Goal: Use online tool/utility: Utilize a website feature to perform a specific function

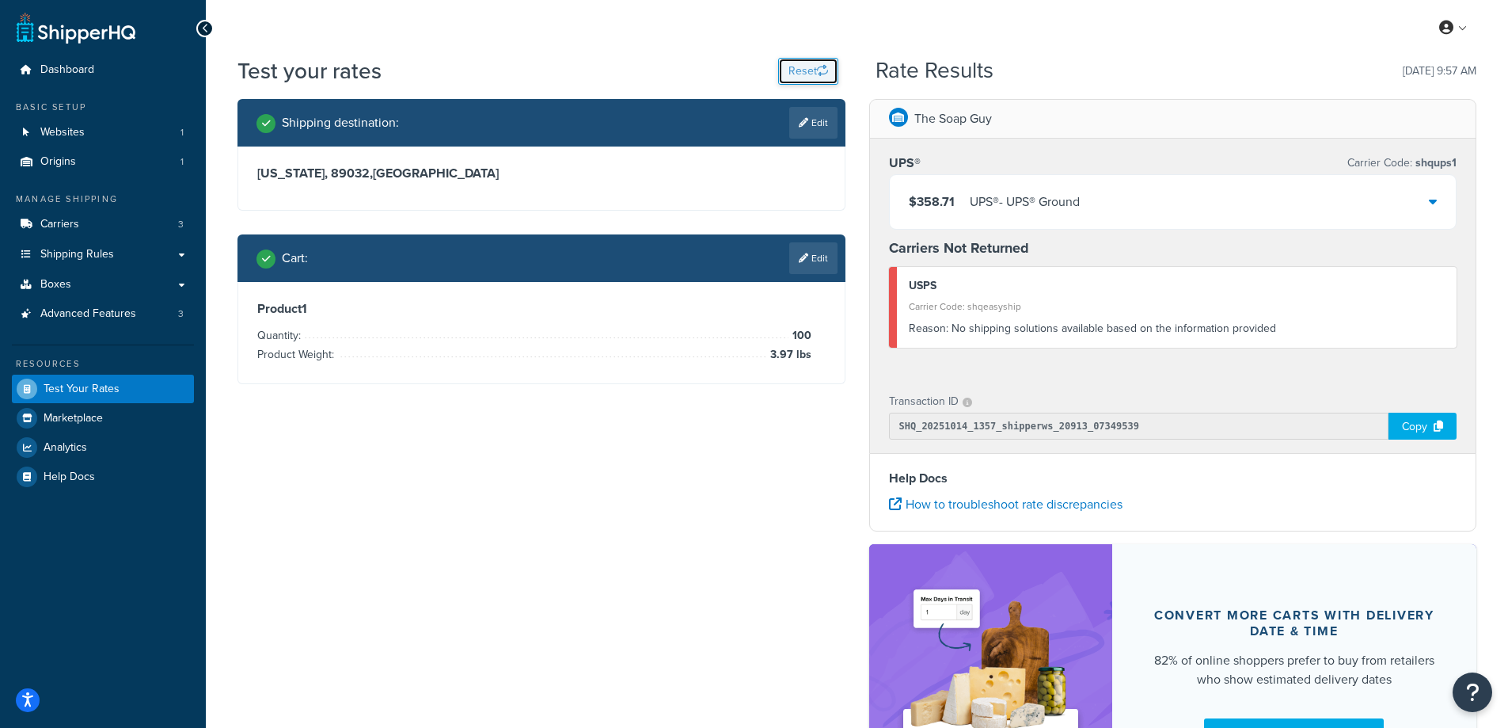
click at [800, 66] on button "Reset" at bounding box center [808, 71] width 60 height 27
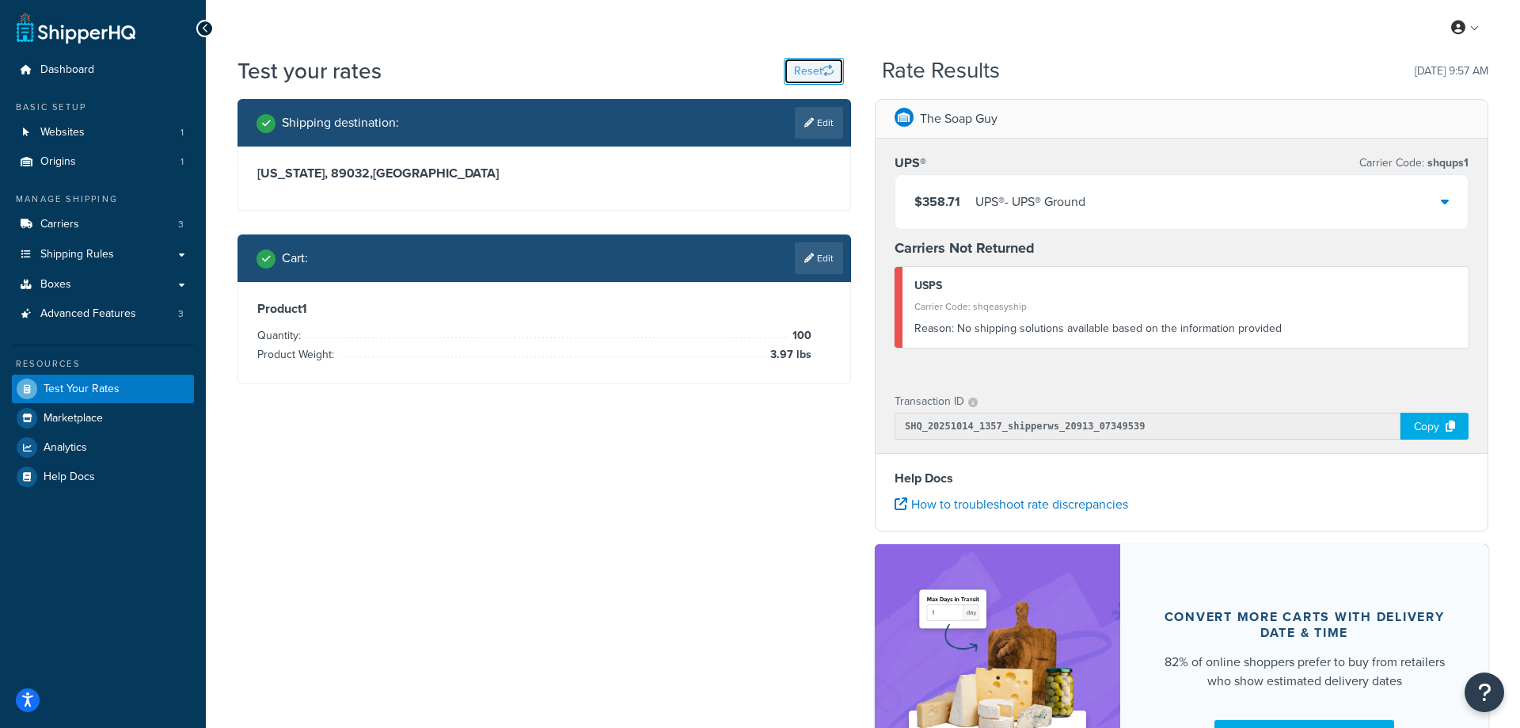
select select "[GEOGRAPHIC_DATA]"
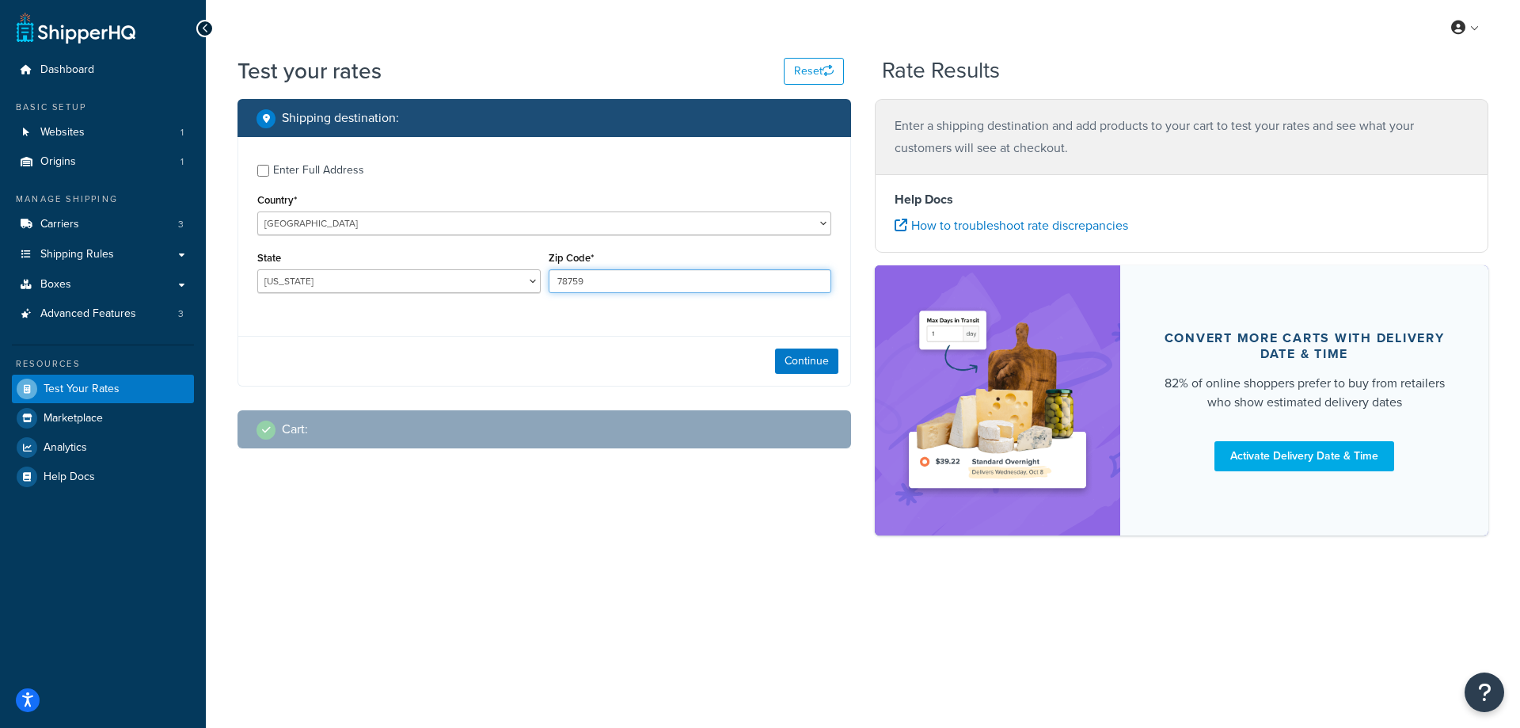
drag, startPoint x: 592, startPoint y: 285, endPoint x: 544, endPoint y: 287, distance: 48.3
click at [545, 287] on div "Zip Code* 78759" at bounding box center [690, 276] width 291 height 58
paste input "84054"
type input "84054"
click at [507, 313] on div "Enter Full Address Country* [GEOGRAPHIC_DATA] [GEOGRAPHIC_DATA] [GEOGRAPHIC_DAT…" at bounding box center [544, 230] width 612 height 187
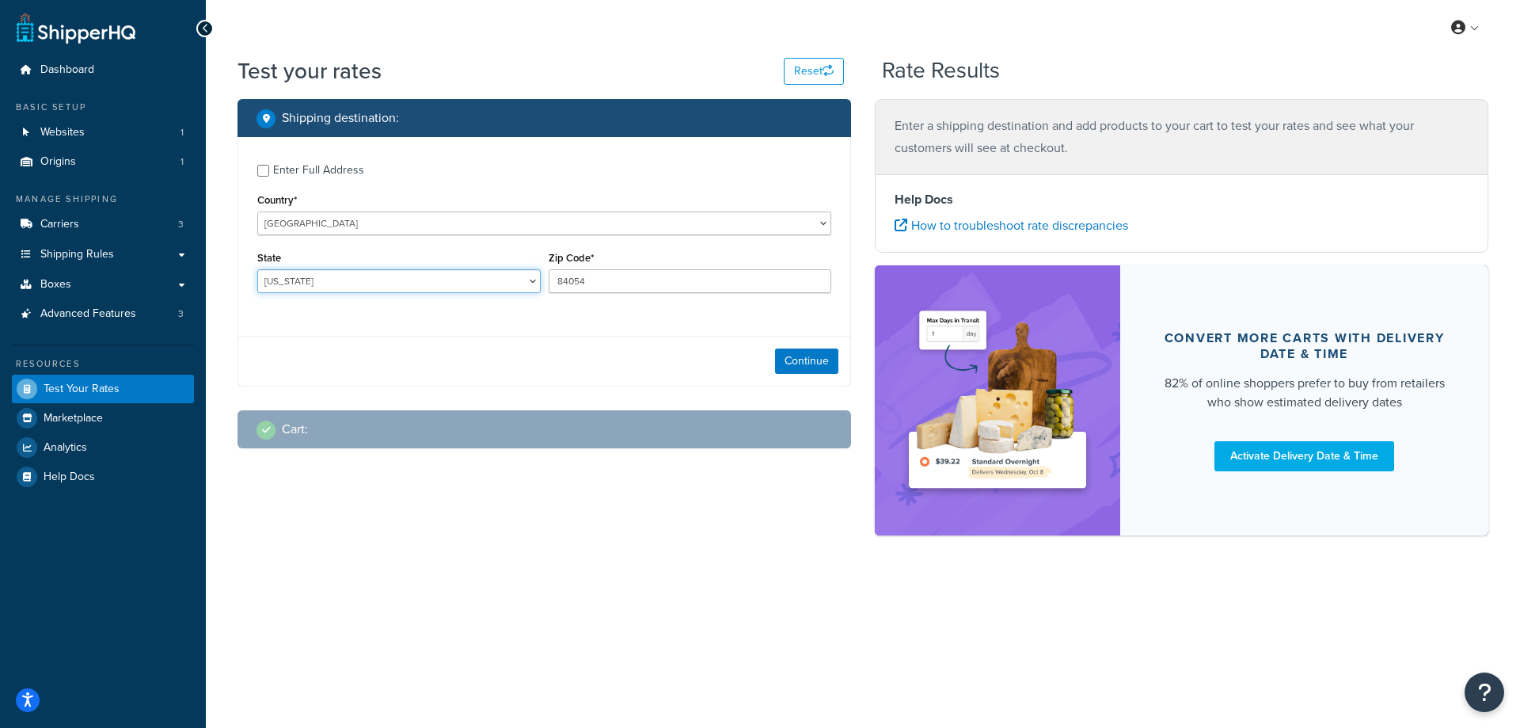
click at [424, 281] on select "[US_STATE] [US_STATE] [US_STATE] [US_STATE] [US_STATE] Armed Forces Americas Ar…" at bounding box center [398, 281] width 283 height 24
select select "UT"
click at [257, 269] on select "[US_STATE] [US_STATE] [US_STATE] [US_STATE] [US_STATE] Armed Forces Americas Ar…" at bounding box center [398, 281] width 283 height 24
click at [788, 362] on button "Continue" at bounding box center [806, 360] width 63 height 25
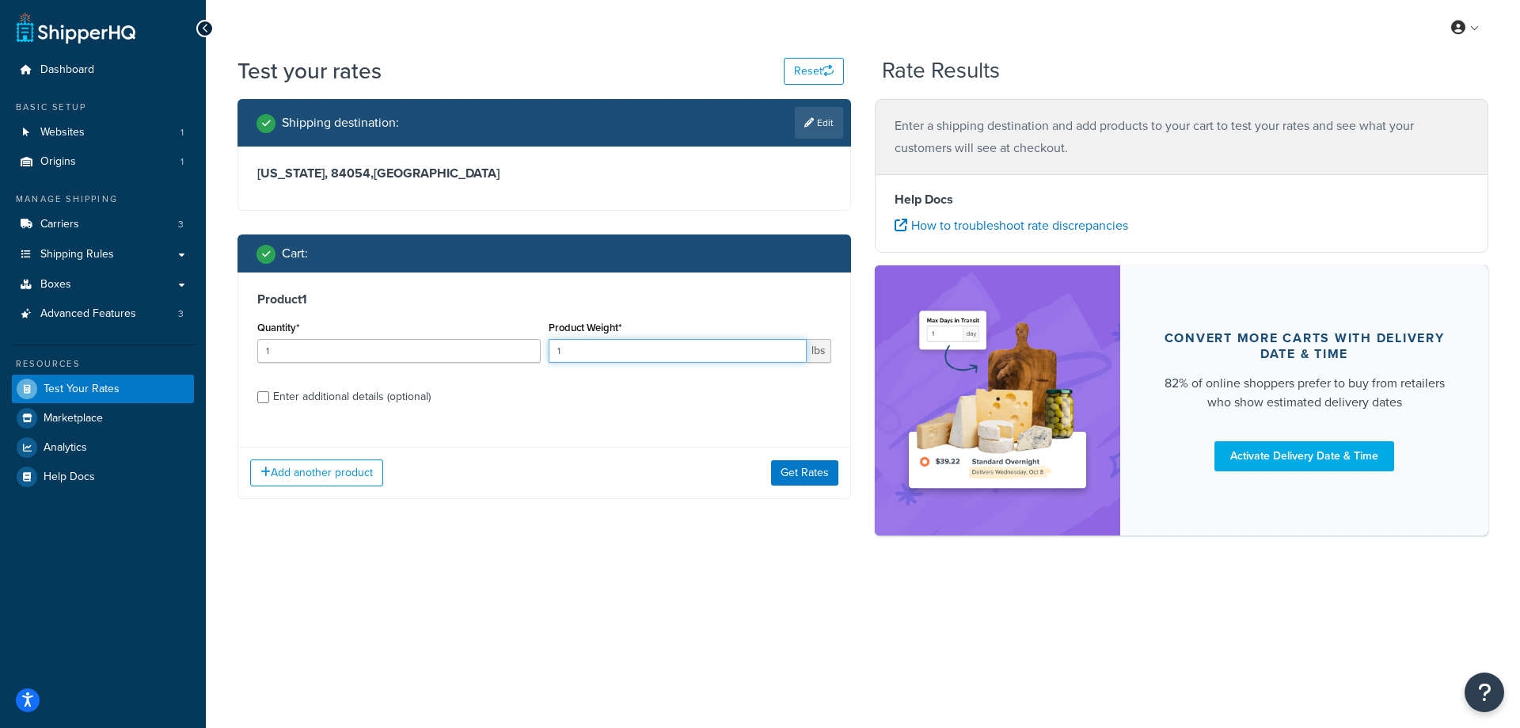
drag, startPoint x: 595, startPoint y: 348, endPoint x: 543, endPoint y: 348, distance: 51.5
click at [543, 348] on div "Quantity* 1 Product Weight* 1 lbs" at bounding box center [544, 346] width 582 height 58
paste input "2.25"
type input "2.25"
click at [430, 352] on input "1" at bounding box center [398, 351] width 283 height 24
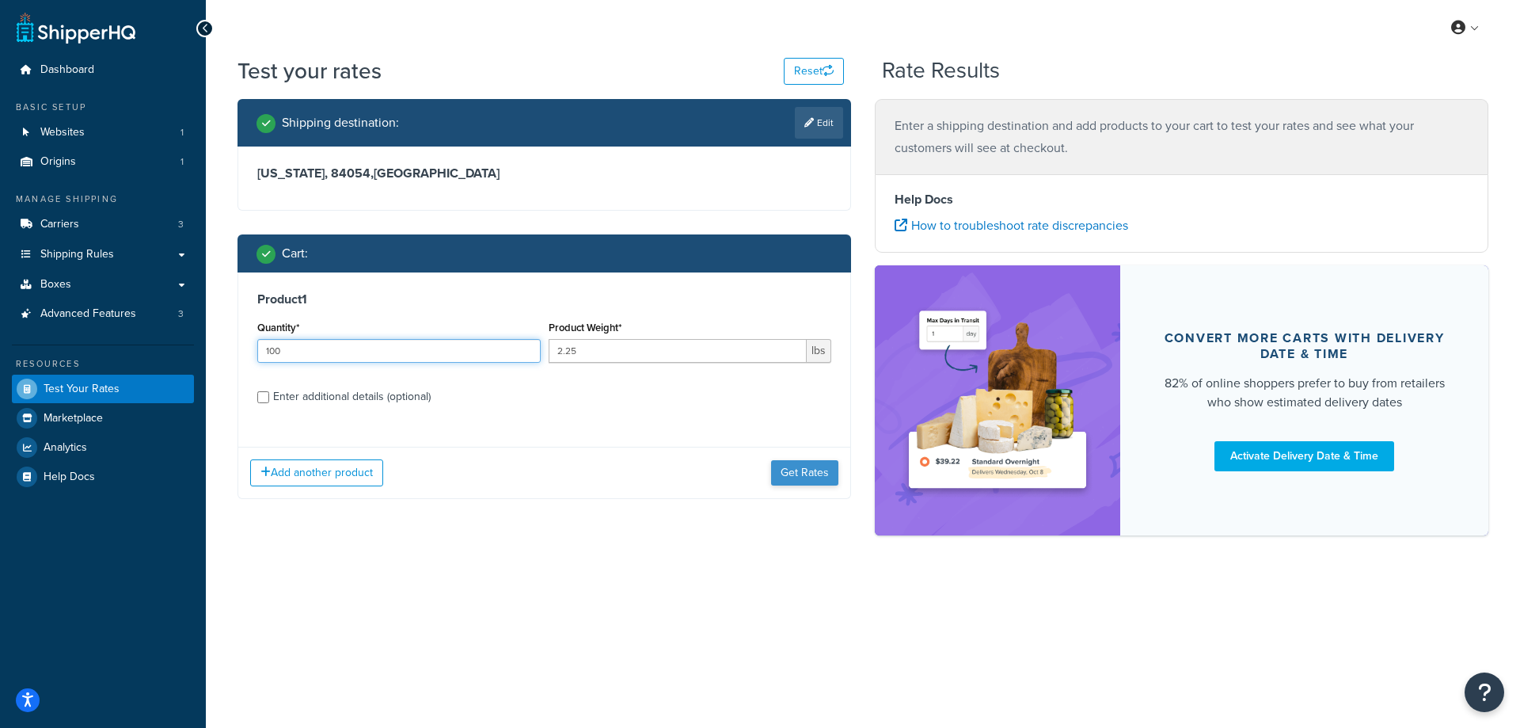
type input "100"
click at [805, 472] on button "Get Rates" at bounding box center [804, 472] width 67 height 25
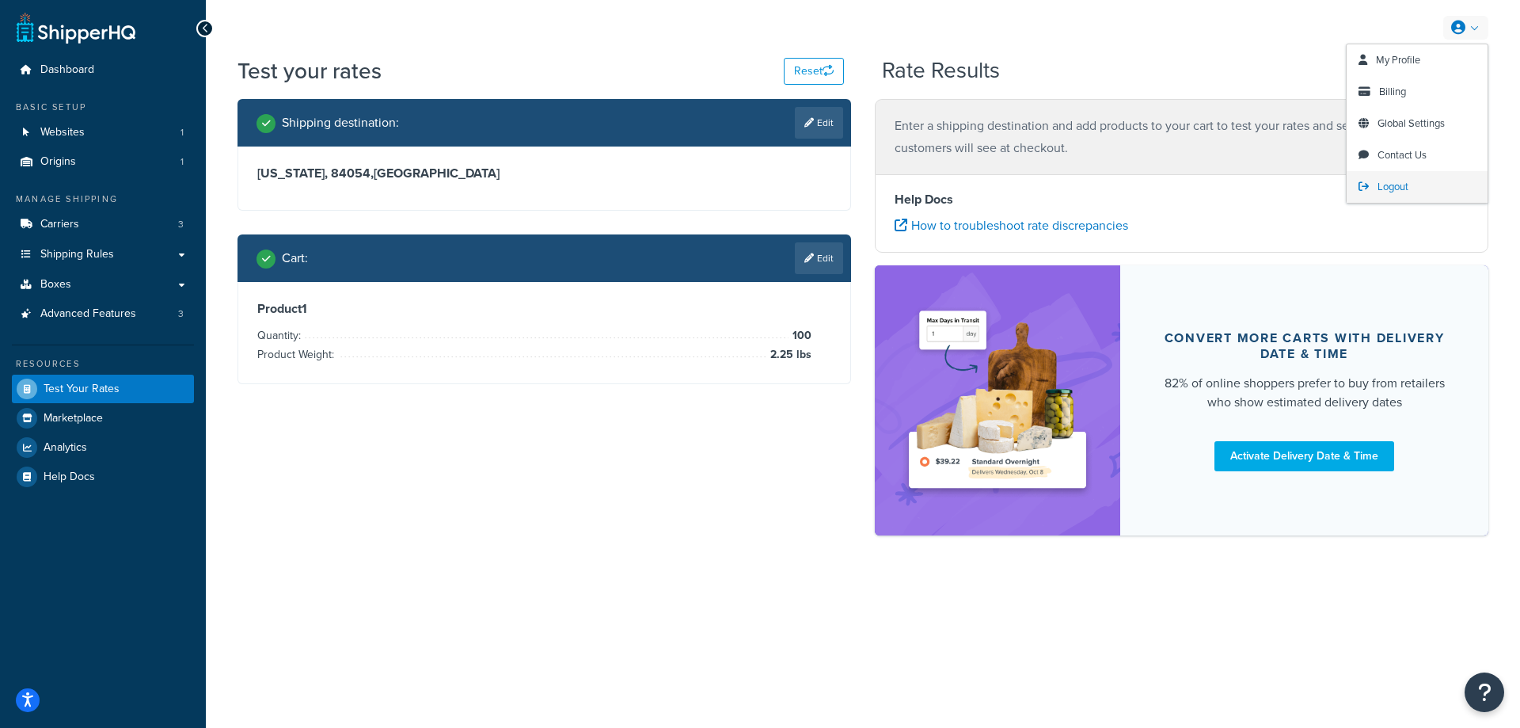
click at [1389, 183] on span "Logout" at bounding box center [1392, 186] width 31 height 15
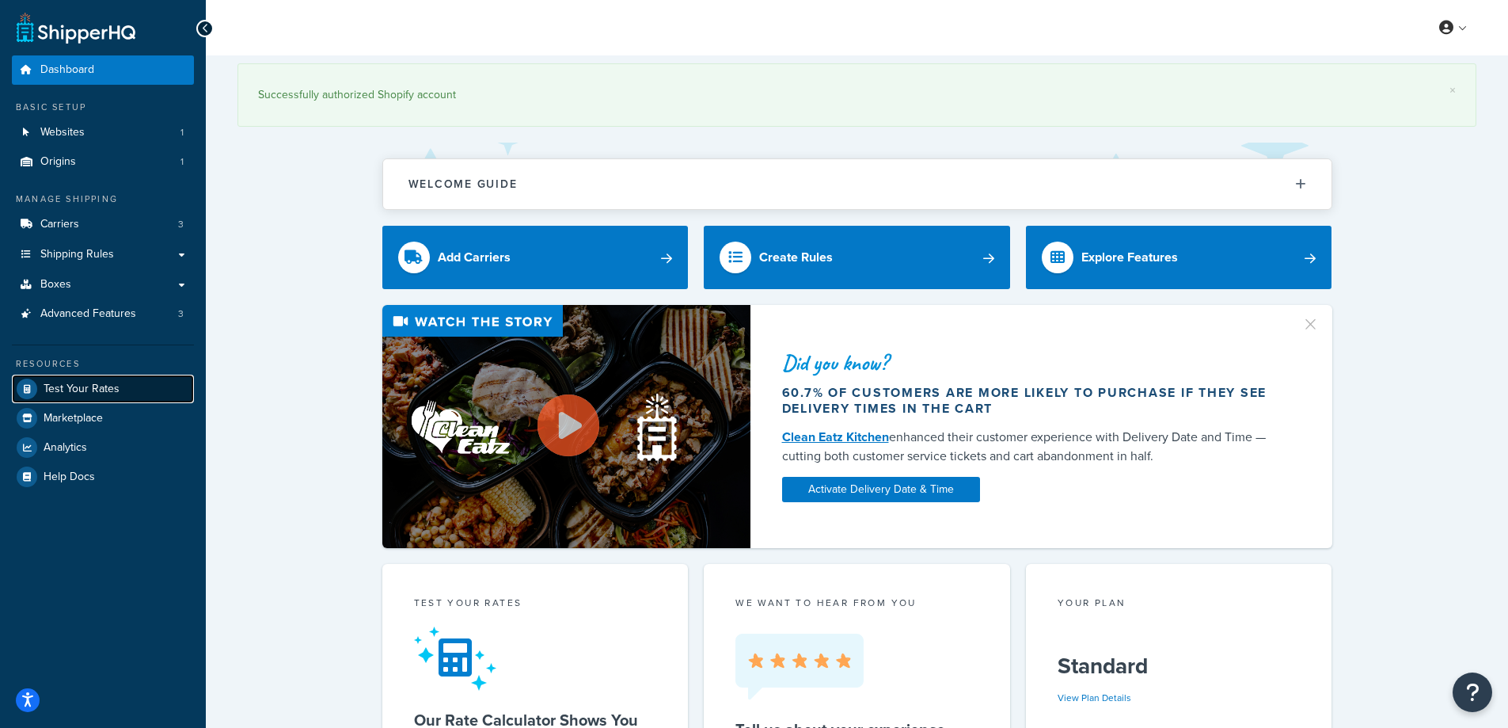
click at [51, 397] on link "Test Your Rates" at bounding box center [103, 388] width 182 height 28
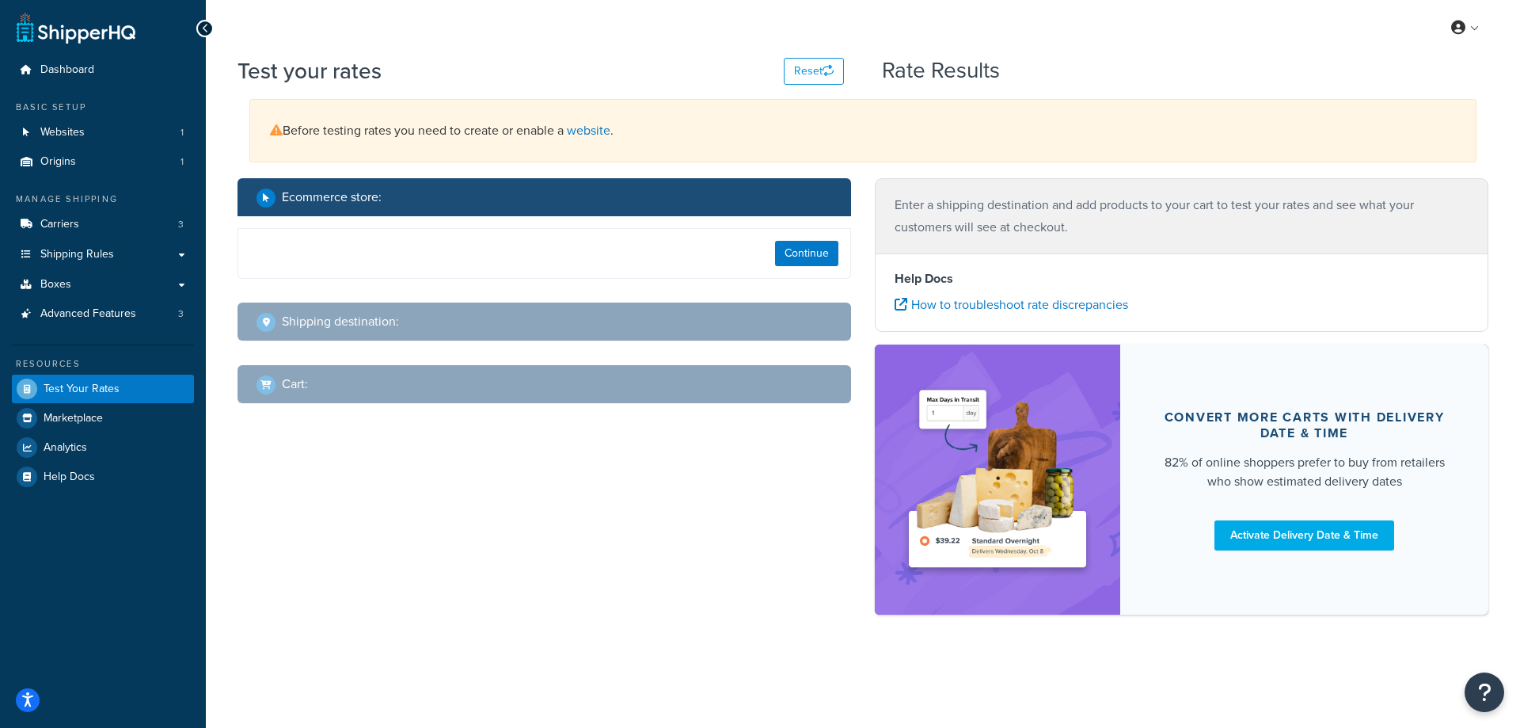
select select "[GEOGRAPHIC_DATA]"
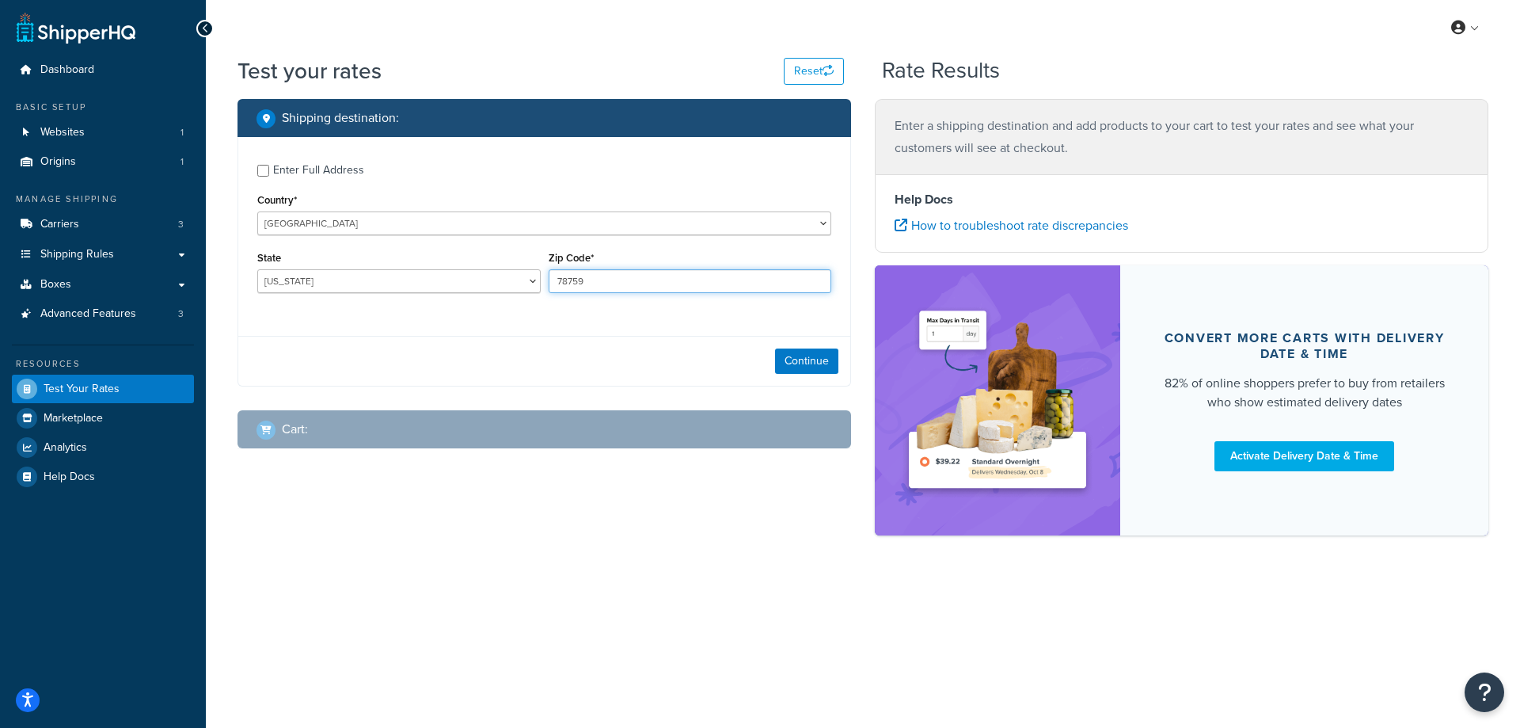
drag, startPoint x: 593, startPoint y: 281, endPoint x: 545, endPoint y: 280, distance: 48.3
click at [545, 280] on div "Zip Code* 78759" at bounding box center [690, 276] width 291 height 58
paste input "84054"
type input "84054"
click at [343, 282] on select "[US_STATE] [US_STATE] [US_STATE] [US_STATE] [US_STATE] Armed Forces Americas Ar…" at bounding box center [398, 281] width 283 height 24
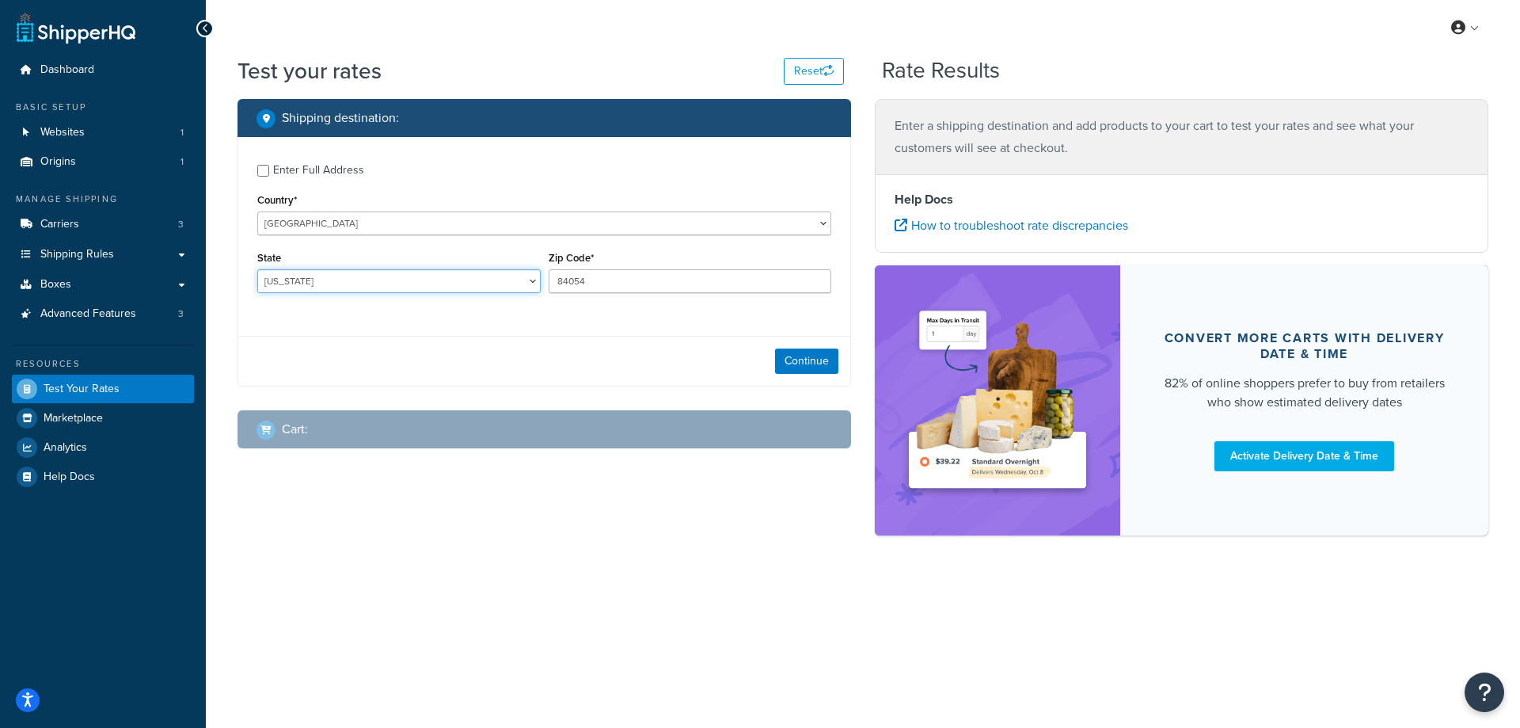
select select "UT"
click at [257, 269] on select "[US_STATE] [US_STATE] [US_STATE] [US_STATE] [US_STATE] Armed Forces Americas Ar…" at bounding box center [398, 281] width 283 height 24
click at [792, 359] on button "Continue" at bounding box center [806, 360] width 63 height 25
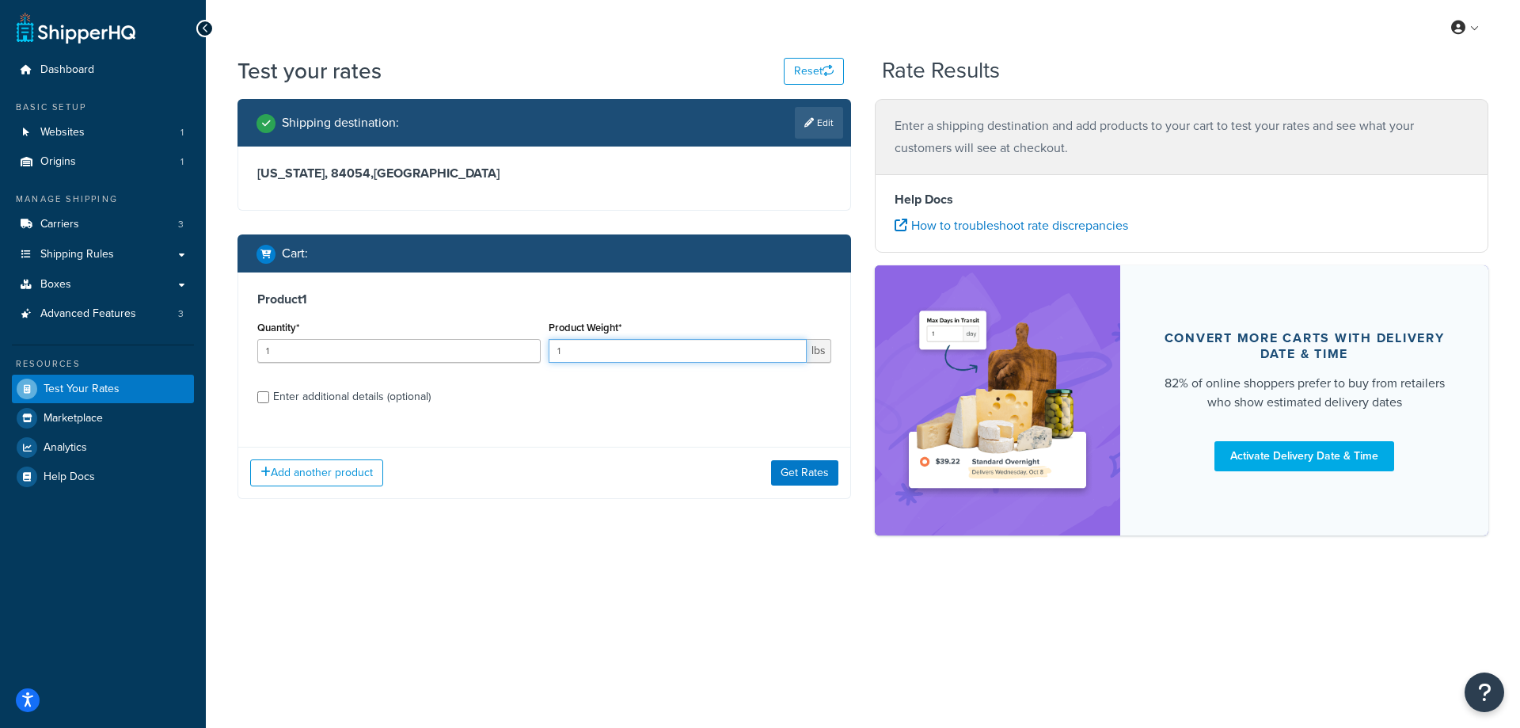
click at [580, 351] on input "1" at bounding box center [678, 351] width 259 height 24
paste input "2.25"
drag, startPoint x: 590, startPoint y: 353, endPoint x: 542, endPoint y: 349, distance: 47.7
click at [542, 349] on div "Quantity* 1 Product Weight* 12.25 lbs" at bounding box center [544, 346] width 582 height 58
paste input "number"
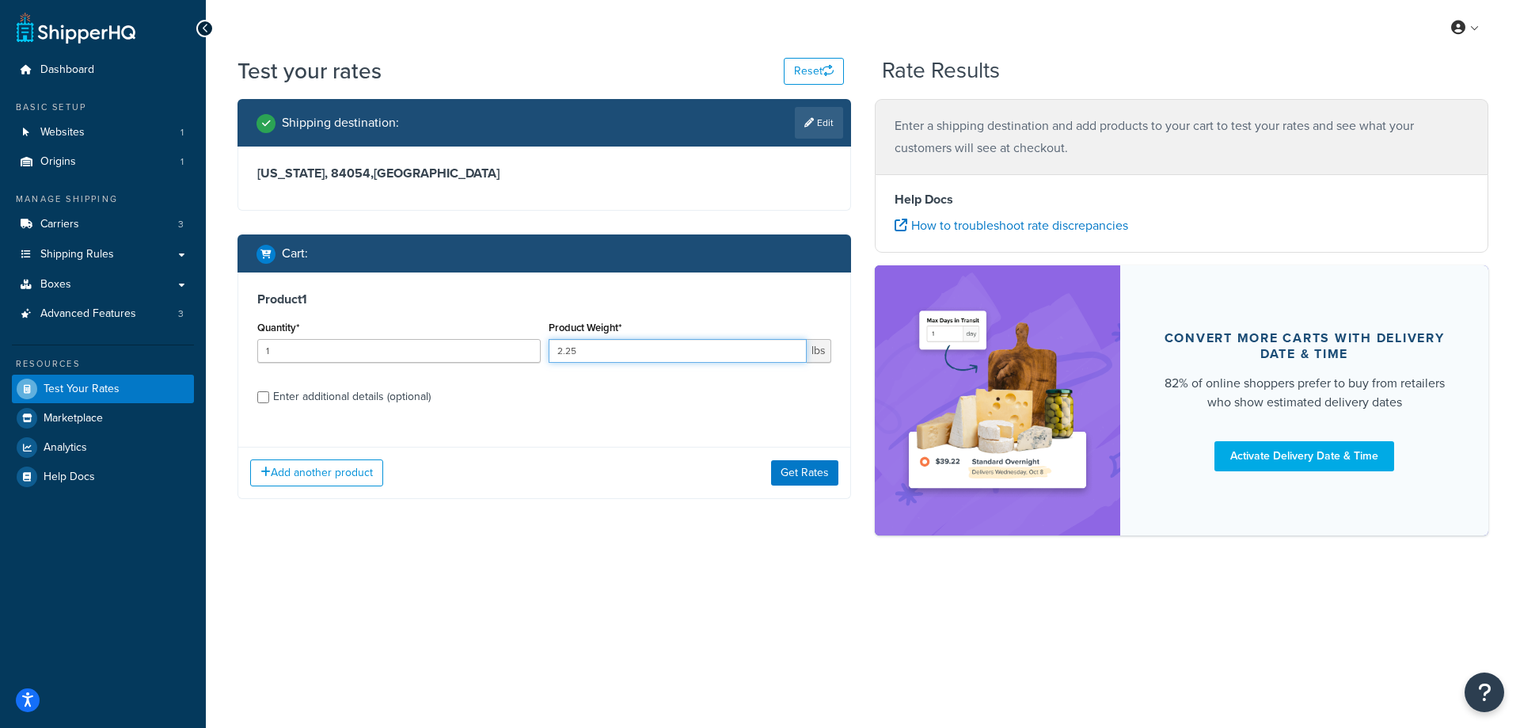
type input "2.25"
click at [401, 345] on input "1" at bounding box center [398, 351] width 283 height 24
type input "100"
click at [806, 474] on button "Get Rates" at bounding box center [804, 472] width 67 height 25
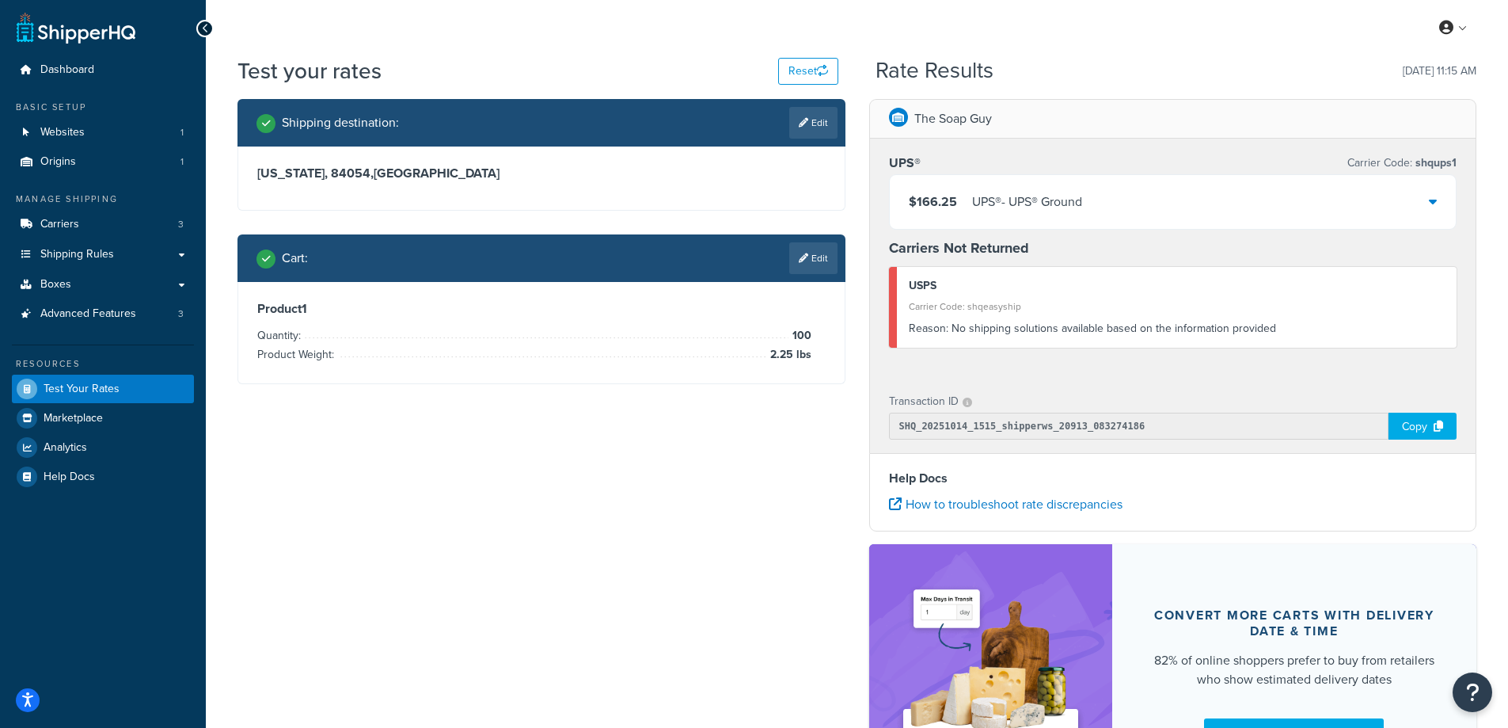
click at [1036, 193] on div "UPS® - UPS® Ground" at bounding box center [1027, 202] width 110 height 22
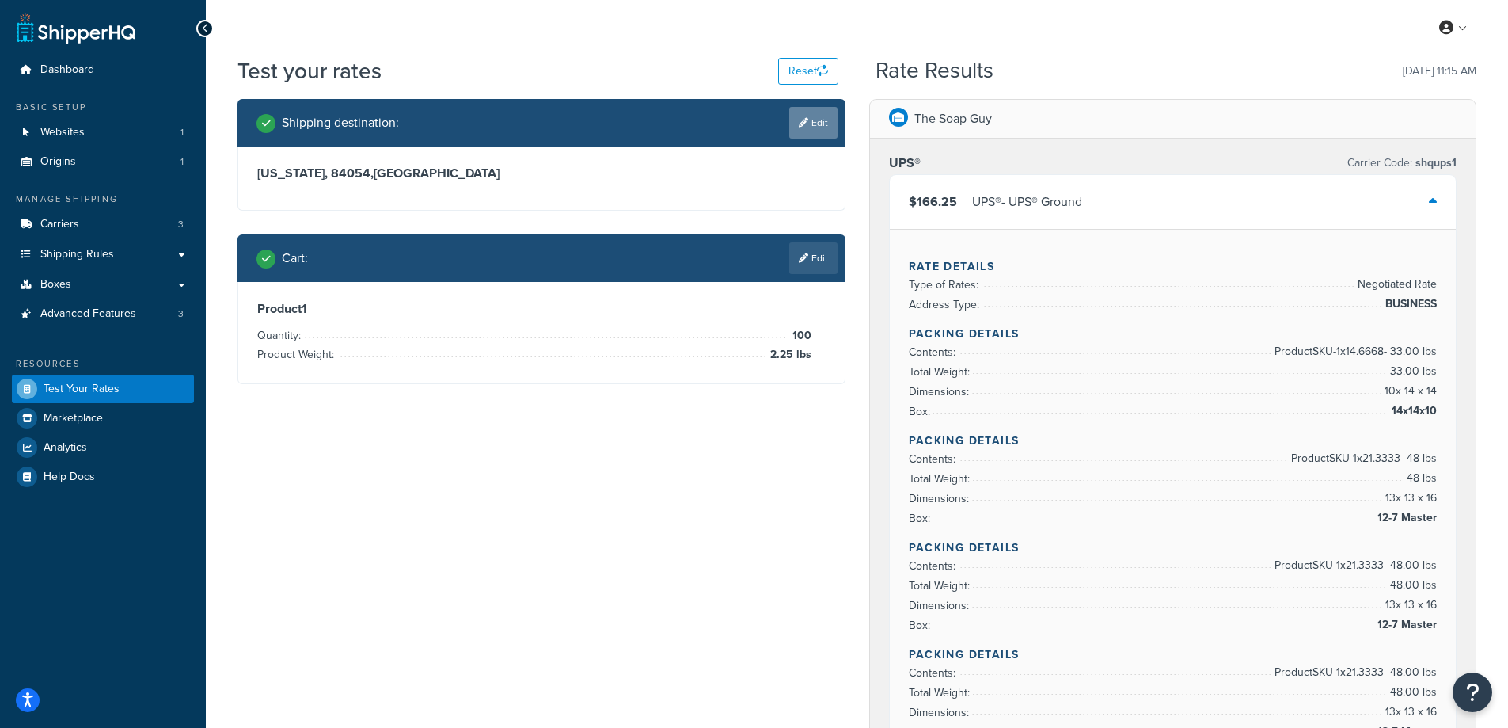
click at [817, 119] on link "Edit" at bounding box center [813, 123] width 48 height 32
select select "UT"
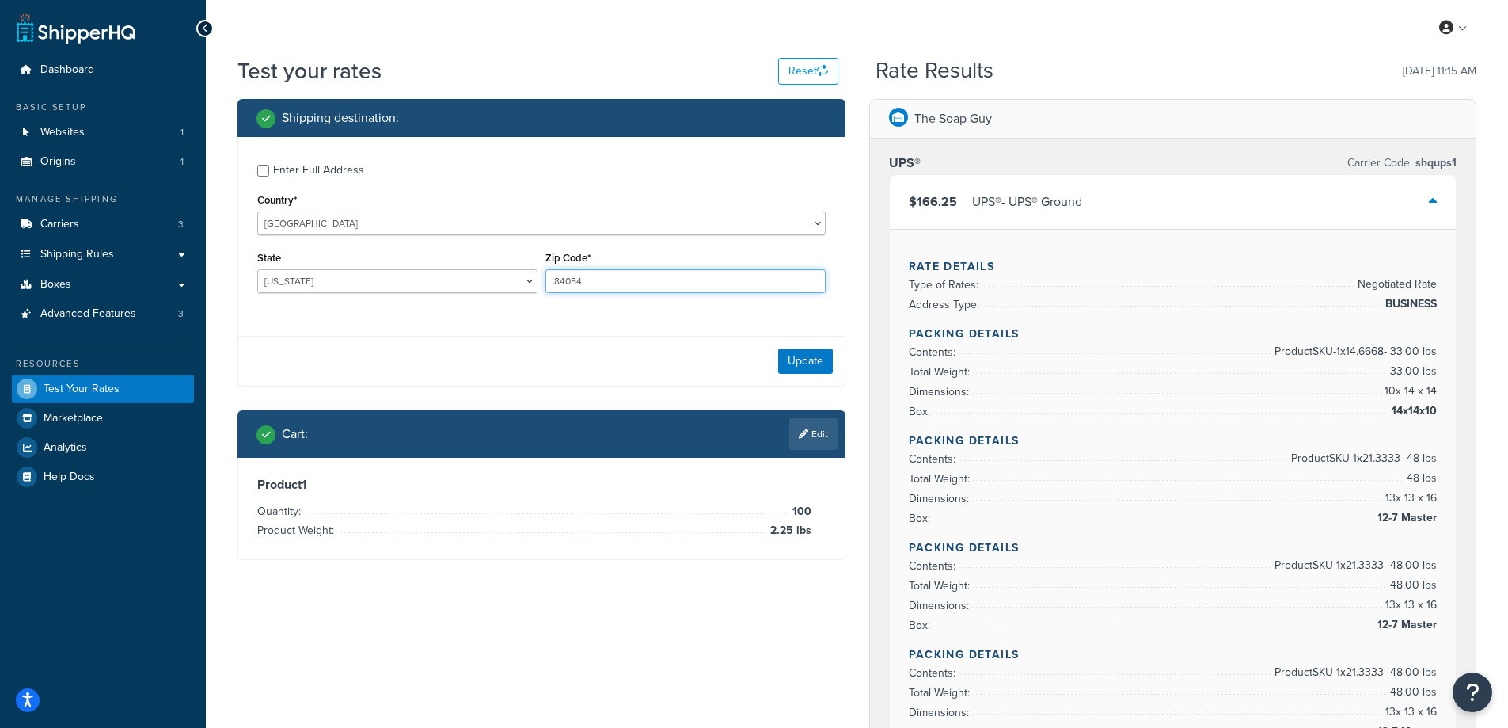
drag, startPoint x: 599, startPoint y: 279, endPoint x: 531, endPoint y: 277, distance: 68.1
click at [531, 277] on div "State Alabama Alaska American Samoa Arizona Arkansas Armed Forces Americas Arme…" at bounding box center [541, 276] width 576 height 58
paste input "1832"
type input "18324"
click at [471, 308] on div "Enter Full Address Country* [GEOGRAPHIC_DATA] [GEOGRAPHIC_DATA] [GEOGRAPHIC_DAT…" at bounding box center [541, 230] width 606 height 187
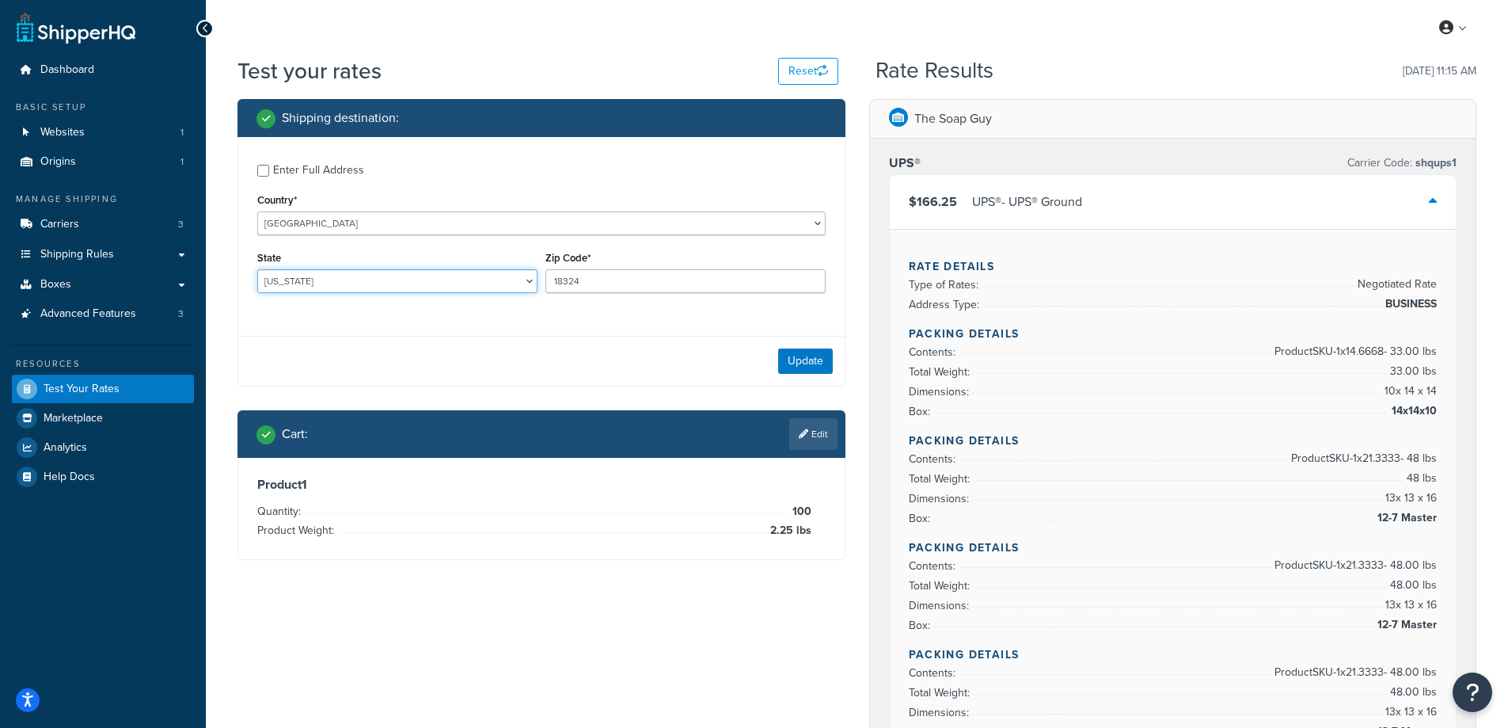
click at [317, 274] on select "[US_STATE] [US_STATE] [US_STATE] [US_STATE] [US_STATE] Armed Forces Americas Ar…" at bounding box center [397, 281] width 280 height 24
select select "PA"
click at [257, 269] on select "[US_STATE] [US_STATE] [US_STATE] [US_STATE] [US_STATE] Armed Forces Americas Ar…" at bounding box center [397, 281] width 280 height 24
click at [268, 305] on div "State Alabama Alaska American Samoa Arizona Arkansas Armed Forces Americas Arme…" at bounding box center [397, 276] width 288 height 58
click at [827, 366] on button "Update" at bounding box center [805, 360] width 55 height 25
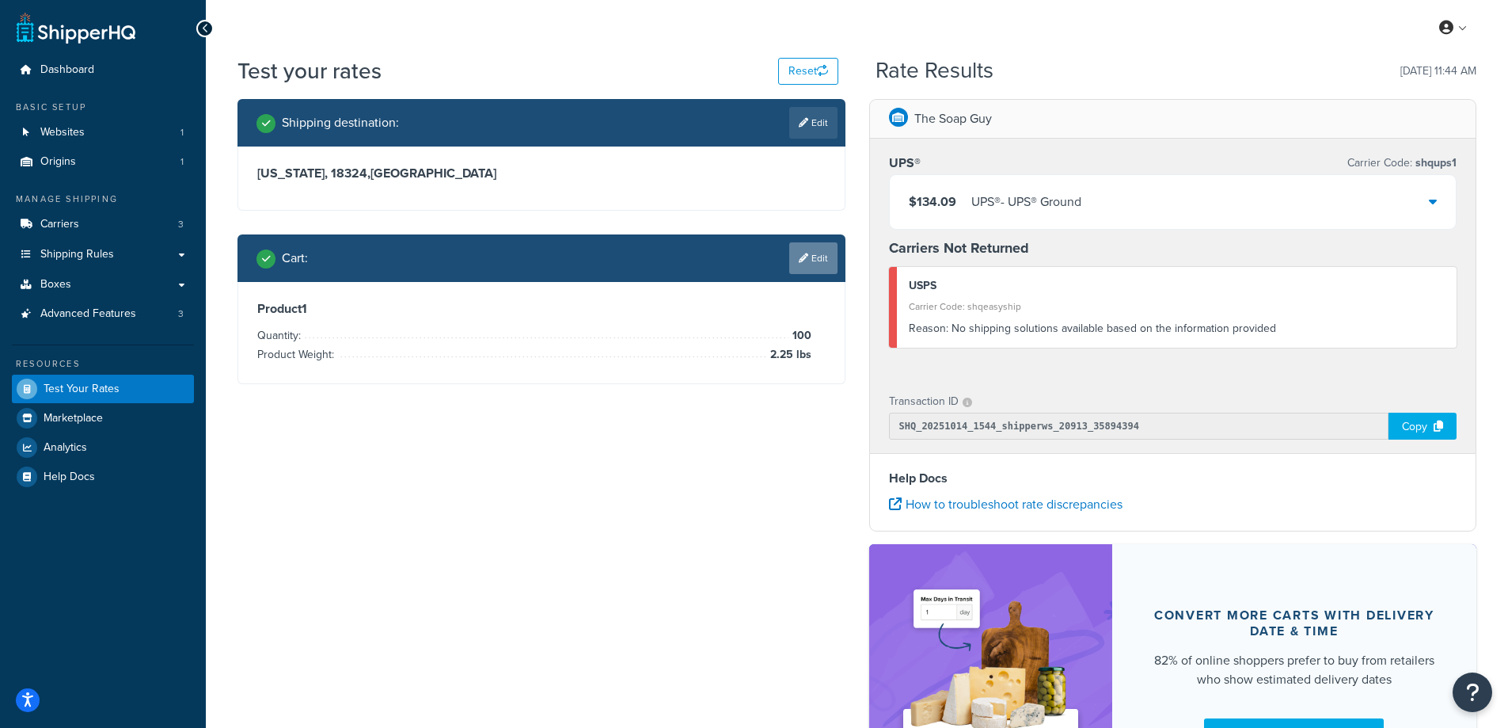
click at [812, 252] on link "Edit" at bounding box center [813, 258] width 48 height 32
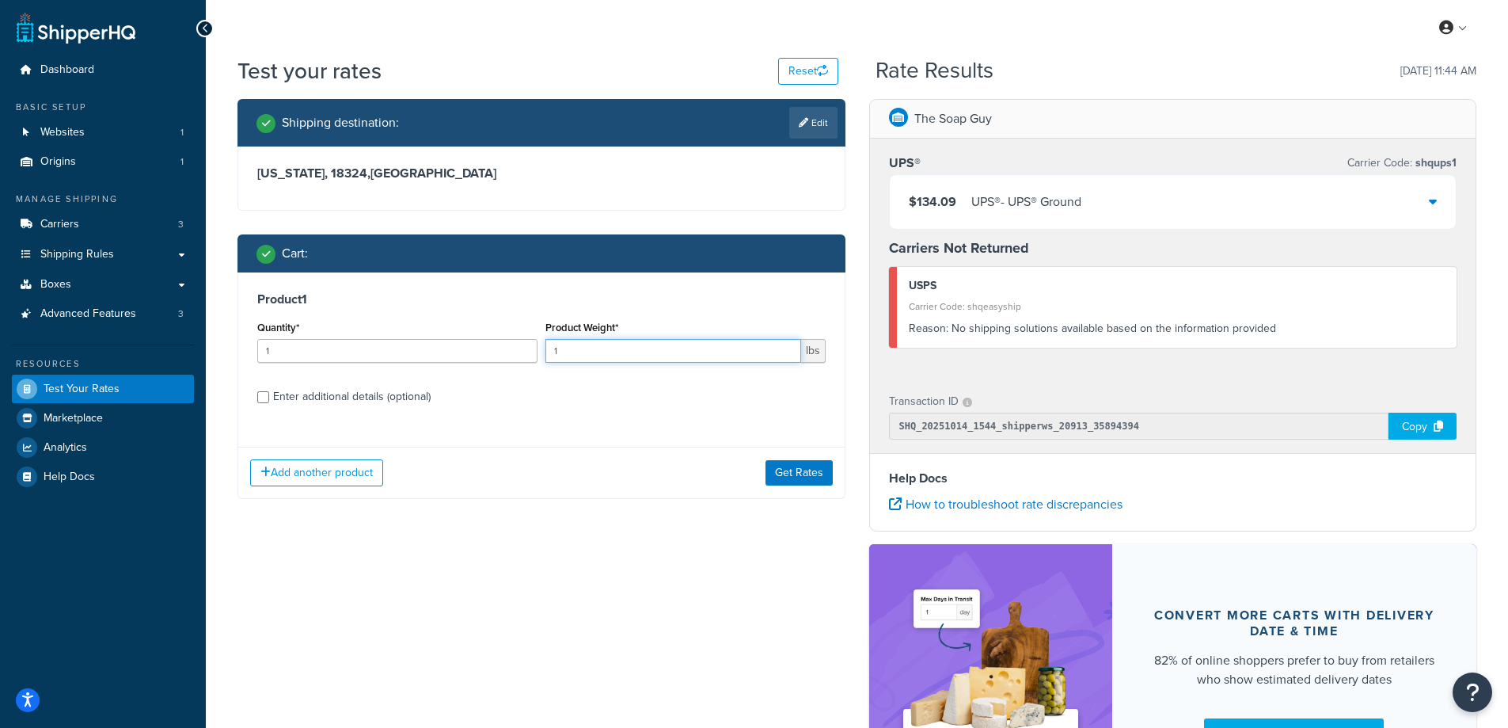
drag, startPoint x: 662, startPoint y: 359, endPoint x: 551, endPoint y: 347, distance: 111.5
click at [551, 347] on input "1" at bounding box center [673, 351] width 256 height 24
paste input "0.15"
type input "0.15"
click at [387, 346] on input "1" at bounding box center [397, 351] width 280 height 24
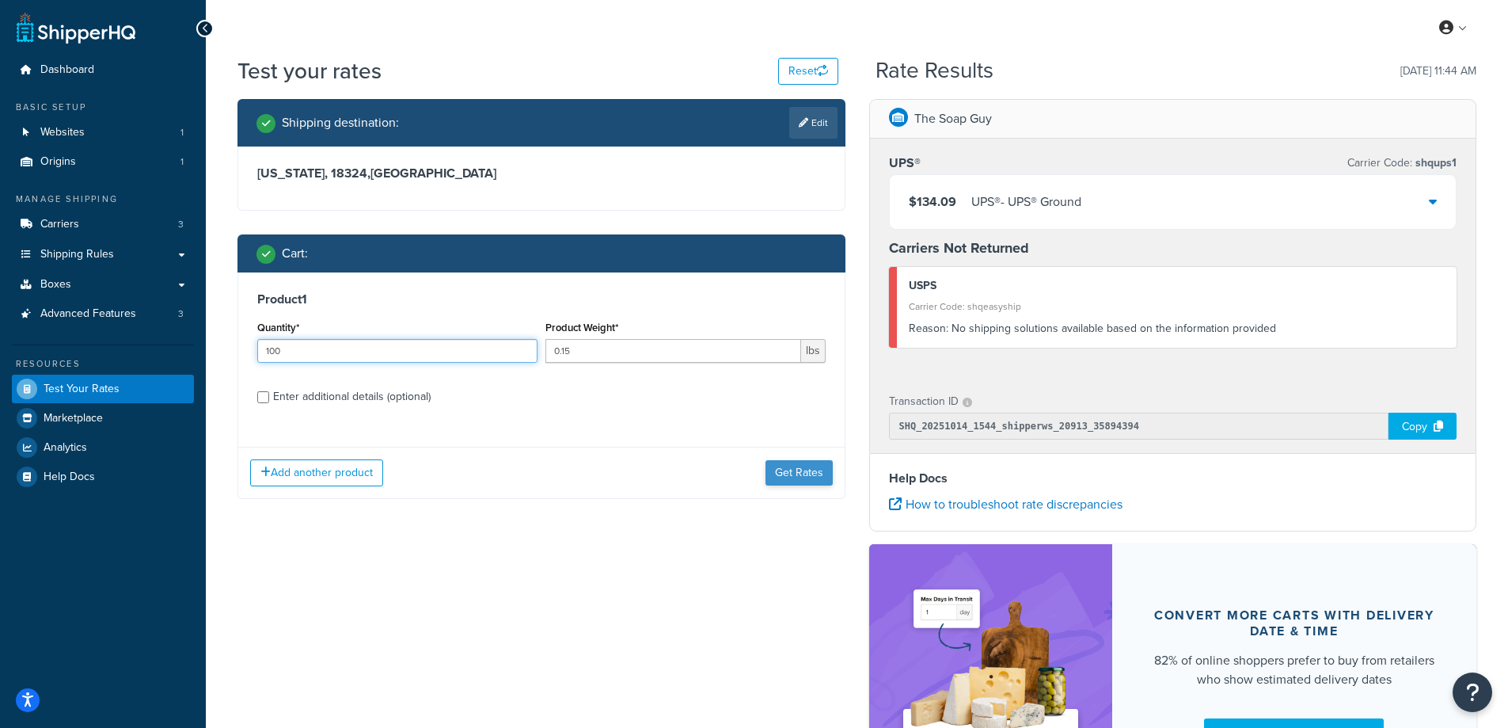
type input "100"
click at [800, 475] on button "Get Rates" at bounding box center [799, 472] width 67 height 25
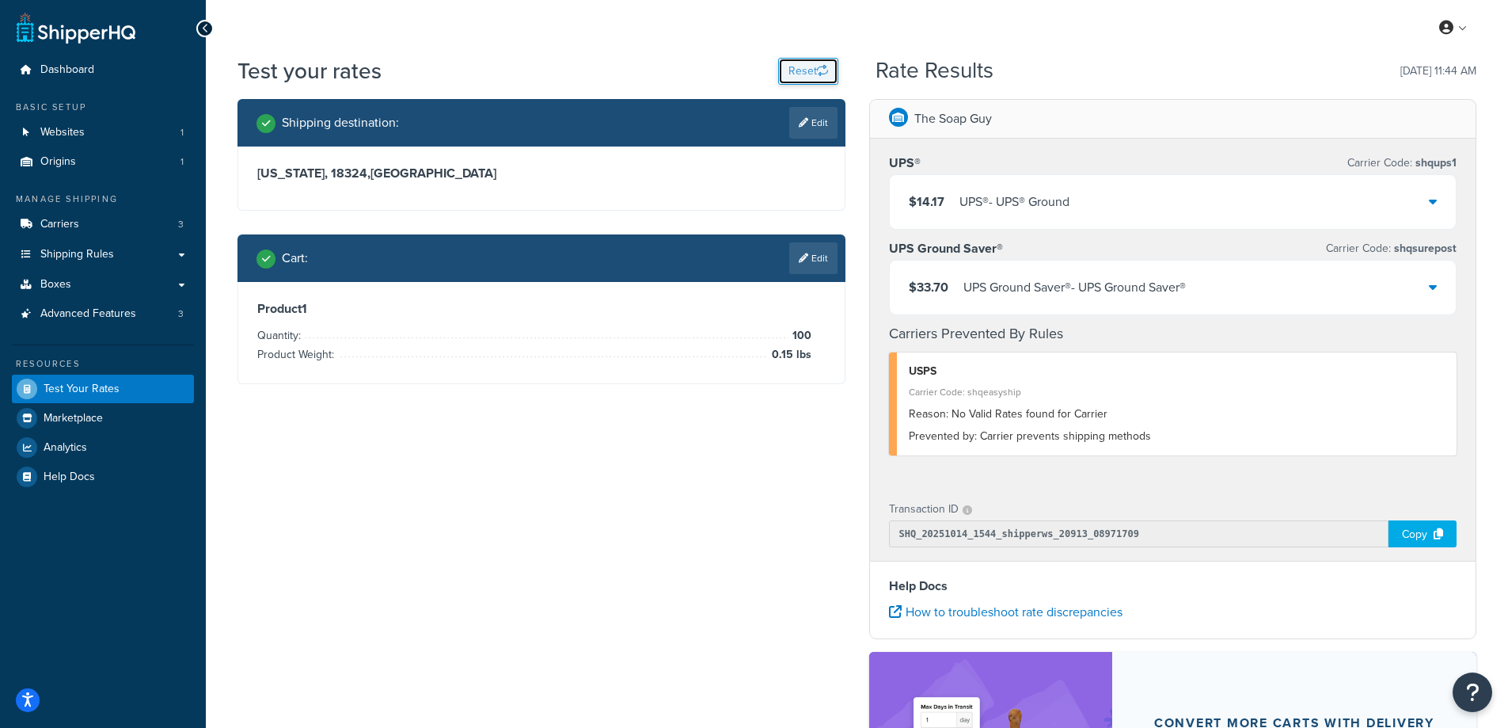
click at [790, 66] on button "Reset" at bounding box center [808, 71] width 60 height 27
select select "[GEOGRAPHIC_DATA]"
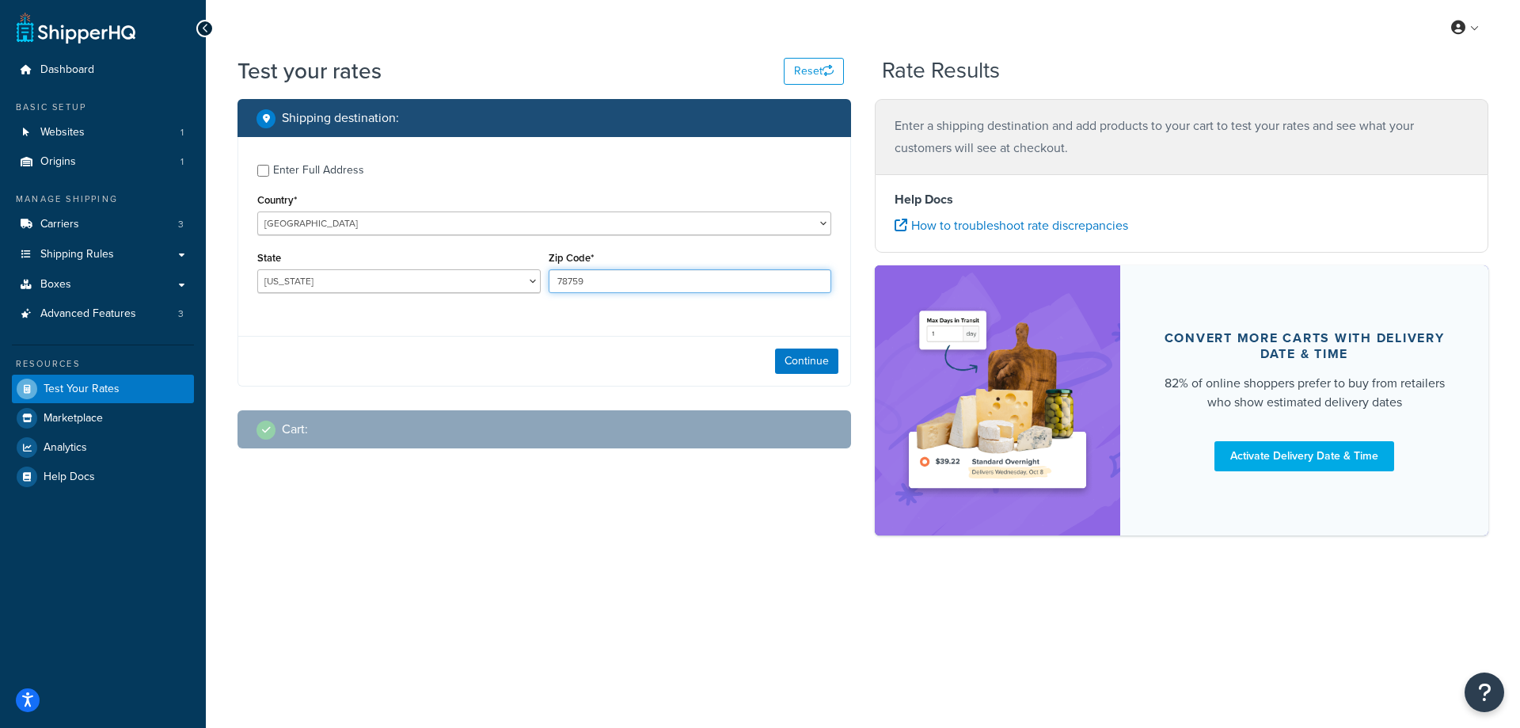
drag, startPoint x: 589, startPoint y: 277, endPoint x: 520, endPoint y: 275, distance: 68.9
click at [520, 275] on div "State Alabama Alaska American Samoa Arizona Arkansas Armed Forces Americas Arme…" at bounding box center [544, 276] width 582 height 58
paste input "14304"
type input "14304"
click at [461, 316] on div "Enter Full Address Country* [GEOGRAPHIC_DATA] [GEOGRAPHIC_DATA] [GEOGRAPHIC_DAT…" at bounding box center [544, 230] width 612 height 187
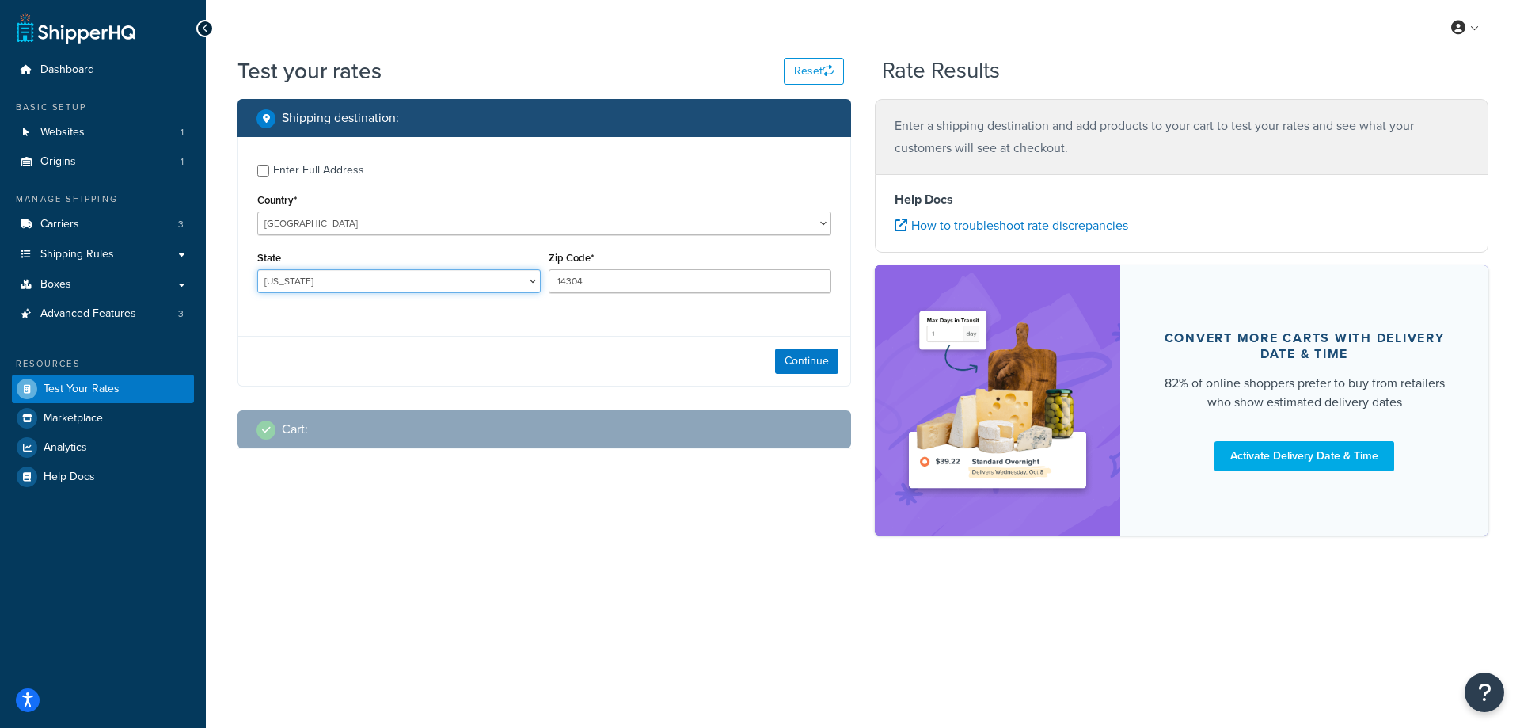
click at [327, 283] on select "[US_STATE] [US_STATE] [US_STATE] [US_STATE] [US_STATE] Armed Forces Americas Ar…" at bounding box center [398, 281] width 283 height 24
select select "NY"
click at [257, 269] on select "[US_STATE] [US_STATE] [US_STATE] [US_STATE] [US_STATE] Armed Forces Americas Ar…" at bounding box center [398, 281] width 283 height 24
click at [800, 361] on button "Continue" at bounding box center [806, 360] width 63 height 25
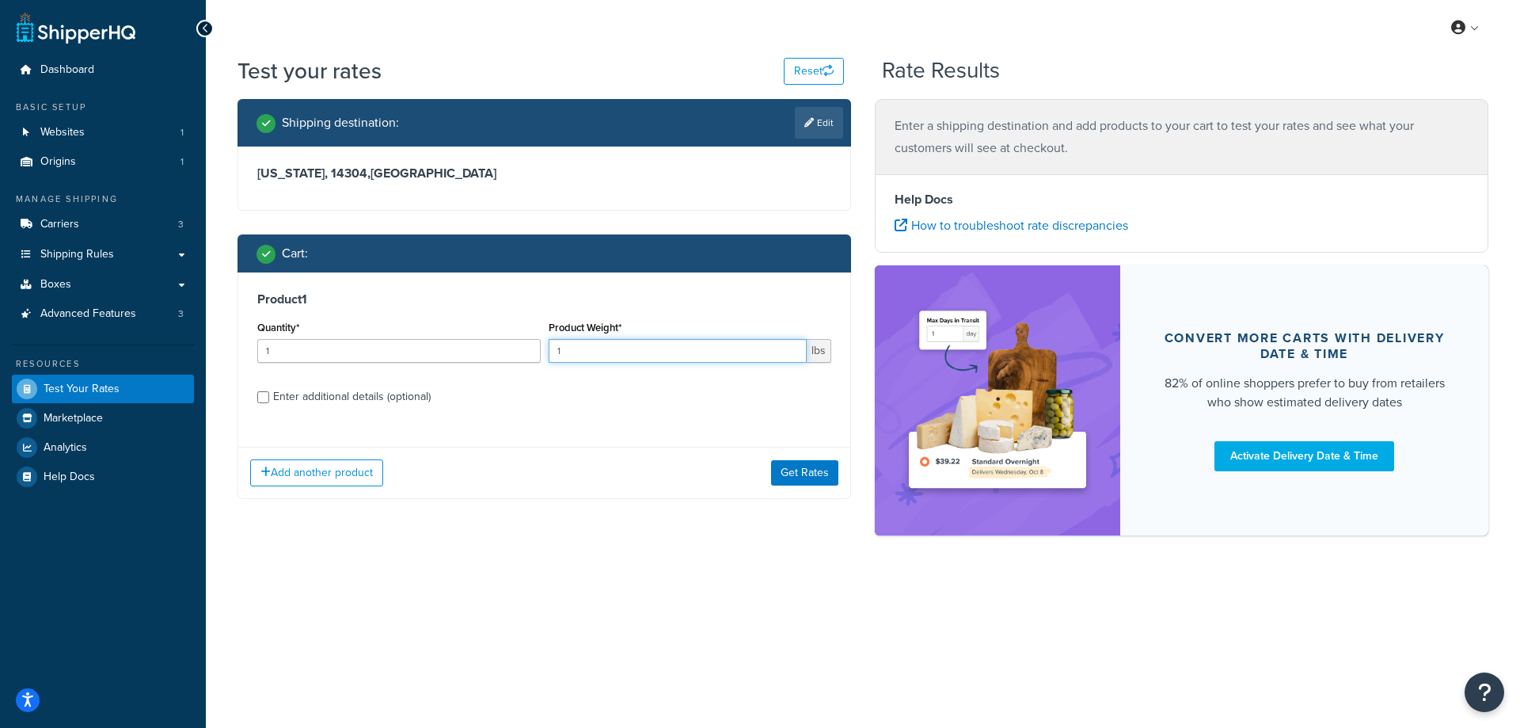
drag, startPoint x: 584, startPoint y: 346, endPoint x: 541, endPoint y: 346, distance: 42.7
click at [541, 346] on div "Quantity* 1 Product Weight* 1 lbs" at bounding box center [544, 346] width 582 height 58
paste input "0.46"
type input "0.46"
click at [424, 352] on input "1" at bounding box center [398, 351] width 283 height 24
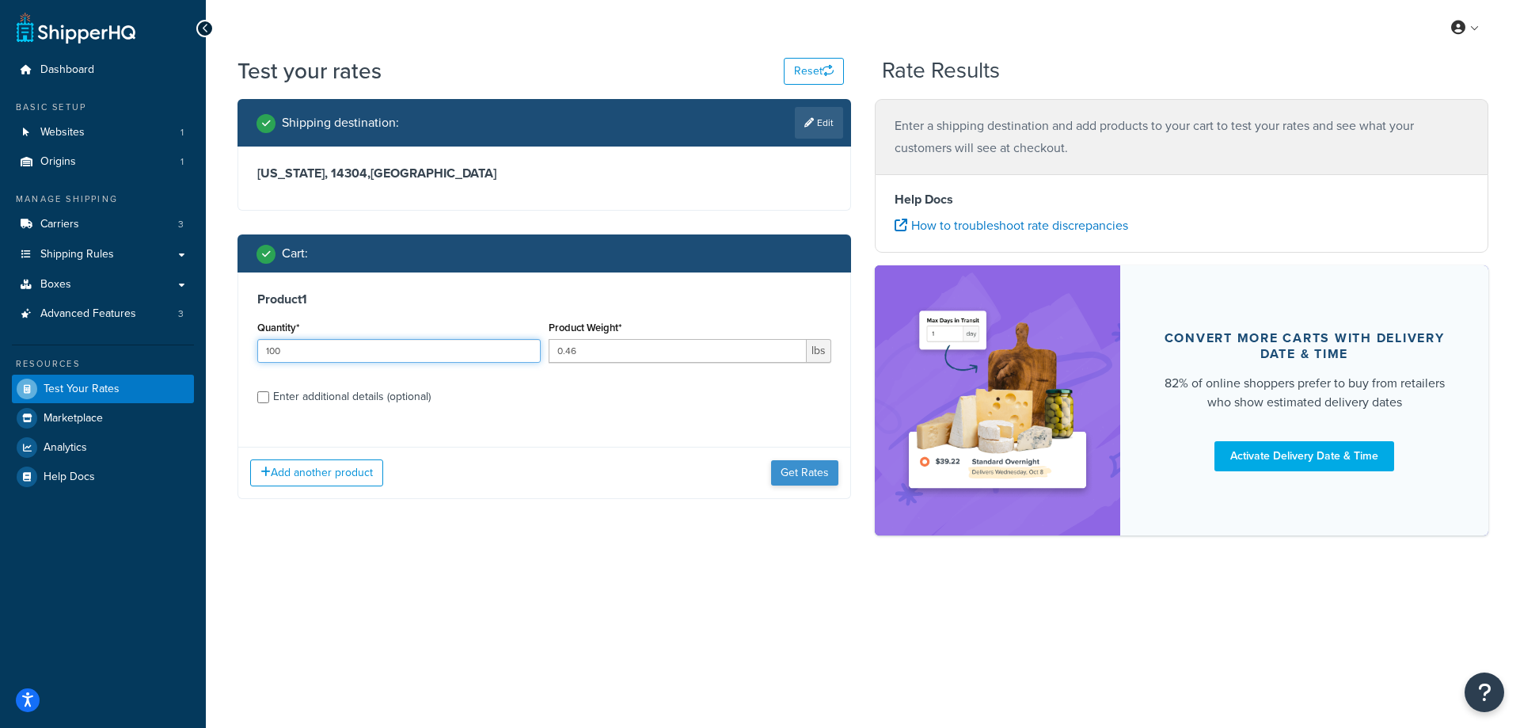
type input "100"
click at [777, 471] on button "Get Rates" at bounding box center [804, 472] width 67 height 25
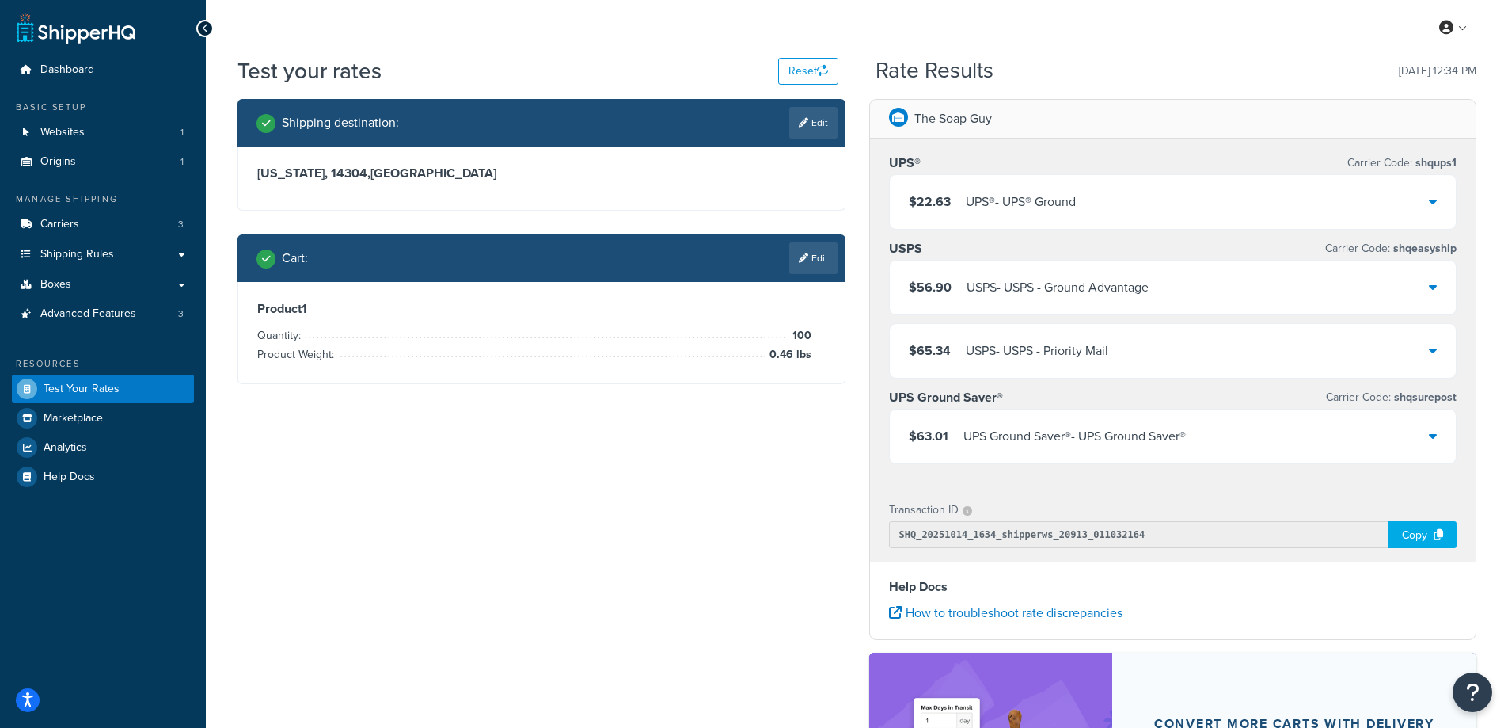
click at [963, 183] on div "$22.63 UPS® - UPS® Ground" at bounding box center [1173, 202] width 567 height 54
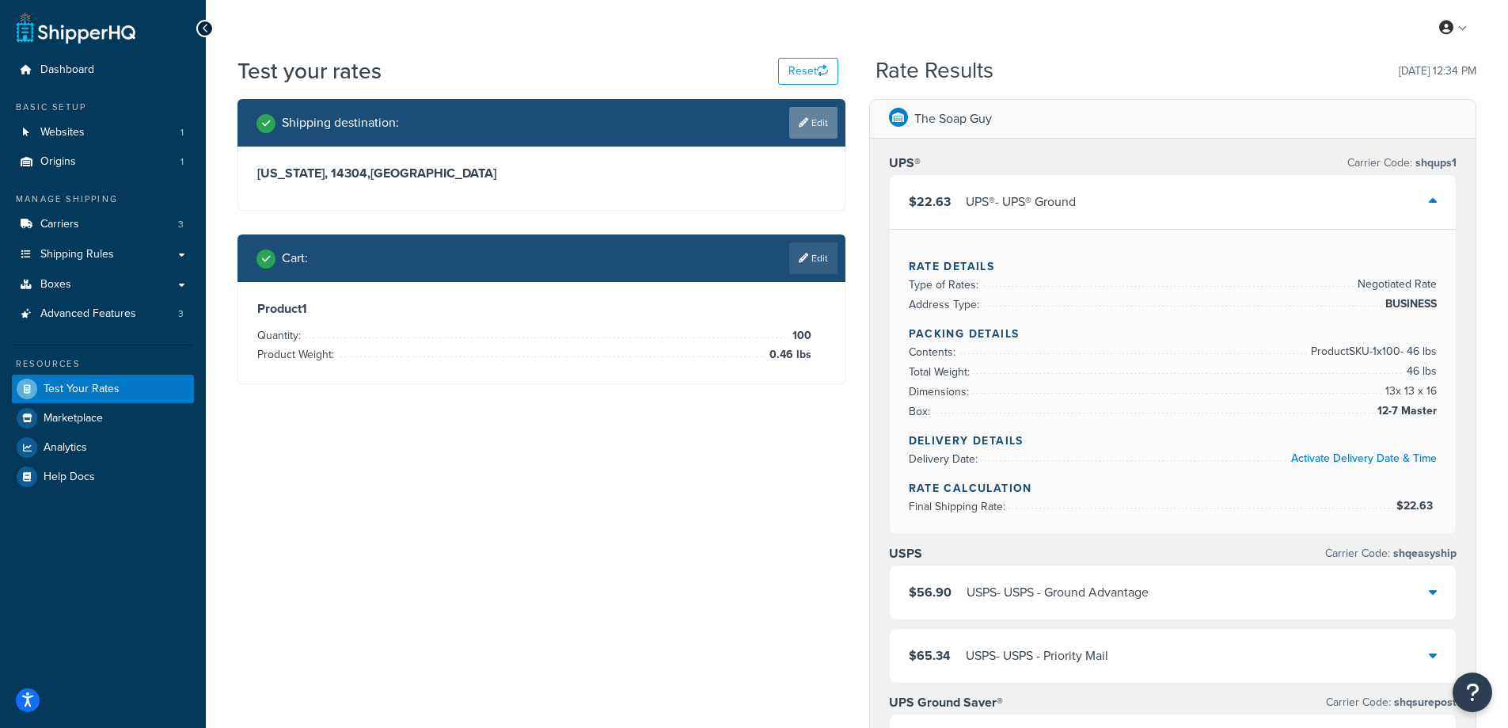
click at [807, 115] on link "Edit" at bounding box center [813, 123] width 48 height 32
select select "NY"
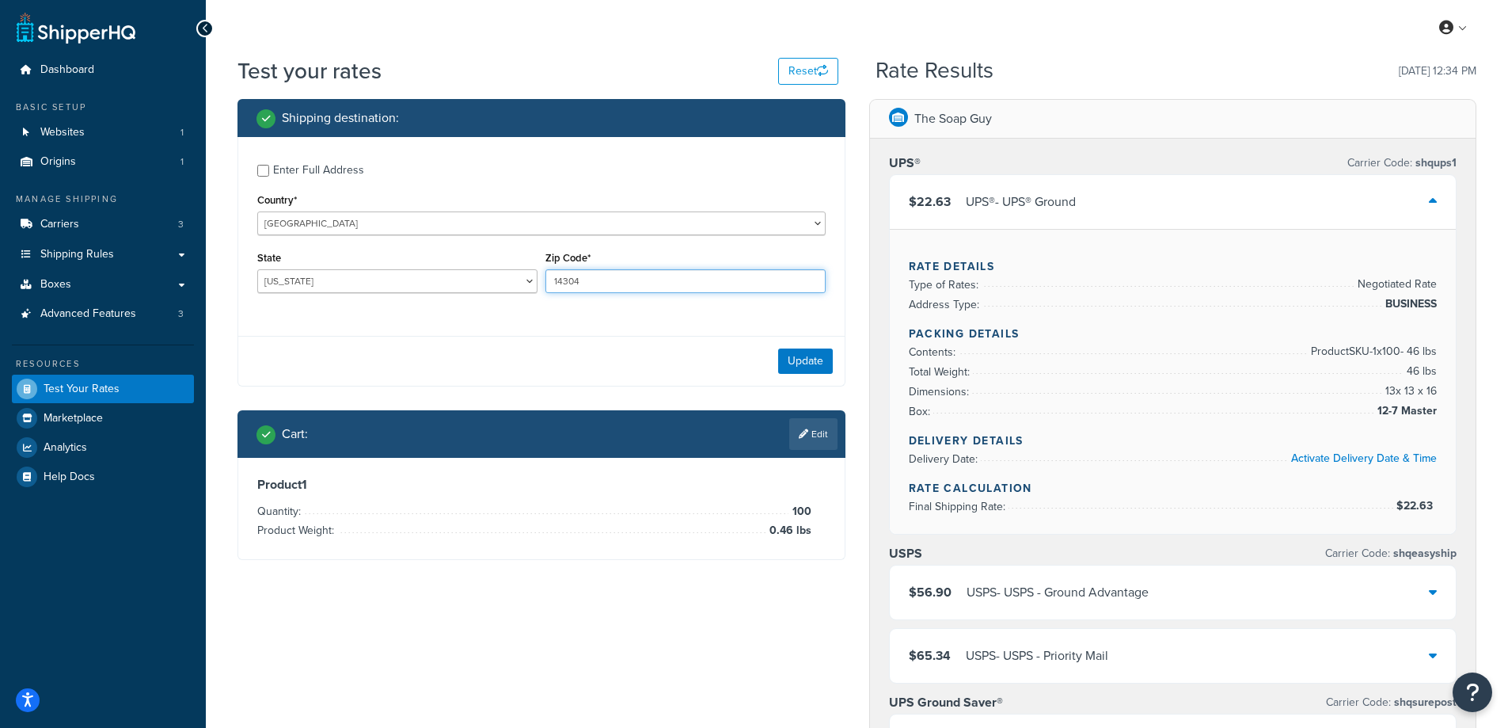
drag, startPoint x: 587, startPoint y: 279, endPoint x: 549, endPoint y: 275, distance: 38.2
click at [549, 275] on input "14304" at bounding box center [685, 281] width 280 height 24
paste input "32180"
type input "32180"
click at [488, 317] on div "Enter Full Address Country* [GEOGRAPHIC_DATA] [GEOGRAPHIC_DATA] [GEOGRAPHIC_DAT…" at bounding box center [541, 230] width 606 height 187
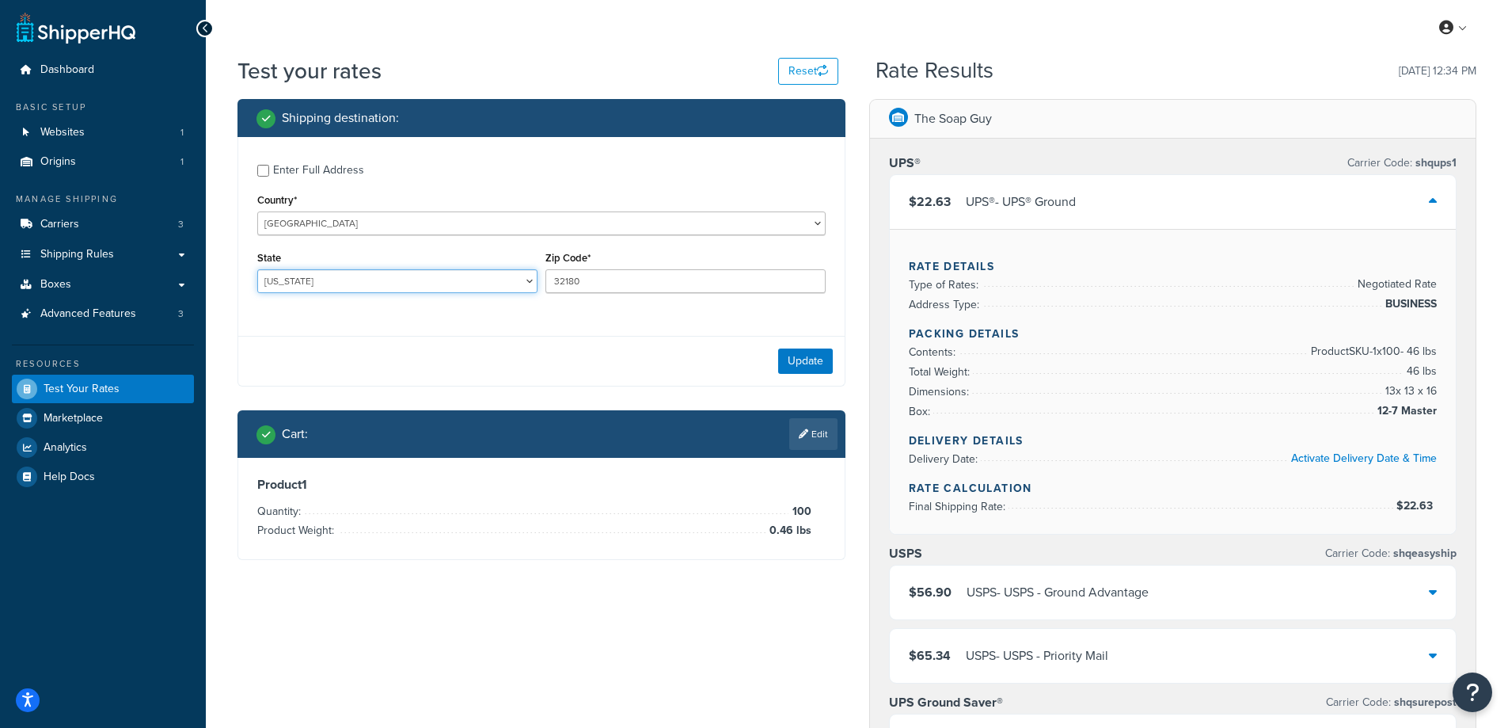
click at [292, 272] on select "[US_STATE] [US_STATE] [US_STATE] [US_STATE] [US_STATE] Armed Forces Americas Ar…" at bounding box center [397, 281] width 280 height 24
select select "FL"
click at [257, 269] on select "[US_STATE] [US_STATE] [US_STATE] [US_STATE] [US_STATE] Armed Forces Americas Ar…" at bounding box center [397, 281] width 280 height 24
click at [807, 363] on button "Update" at bounding box center [805, 360] width 55 height 25
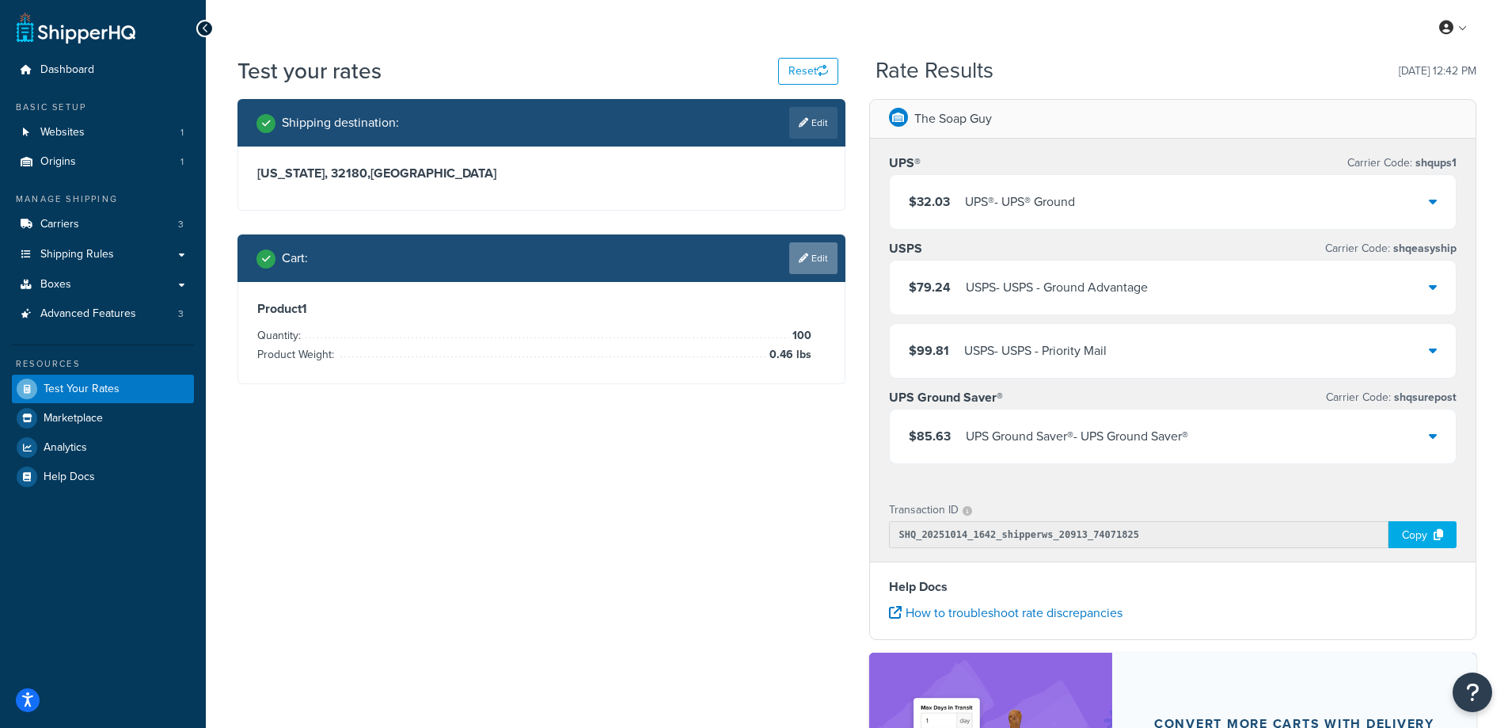
click at [819, 255] on link "Edit" at bounding box center [813, 258] width 48 height 32
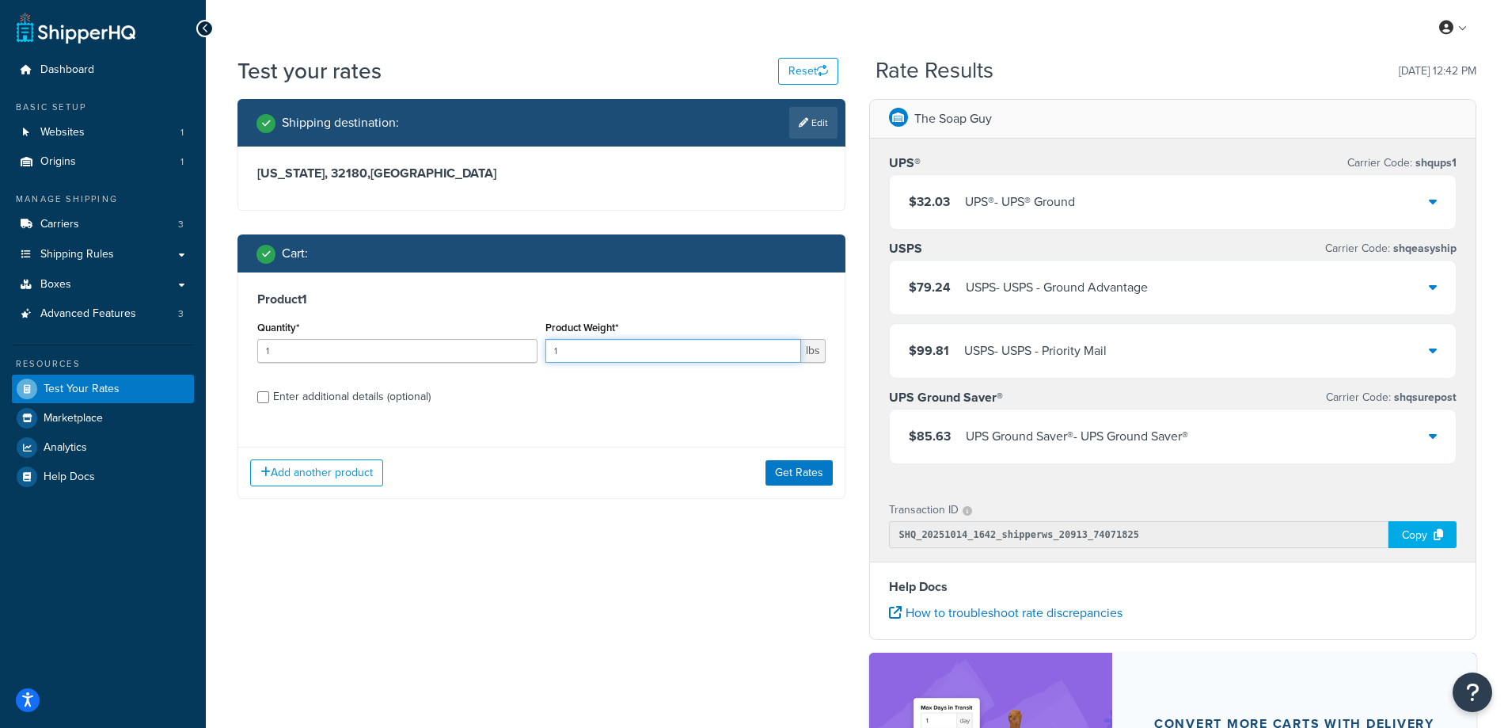
drag, startPoint x: 592, startPoint y: 354, endPoint x: 526, endPoint y: 356, distance: 65.8
click at [526, 356] on div "Quantity* 1 Product Weight* 1 lbs" at bounding box center [541, 346] width 576 height 58
paste input "2.24"
type input "2.24"
click at [403, 354] on input "1" at bounding box center [397, 351] width 280 height 24
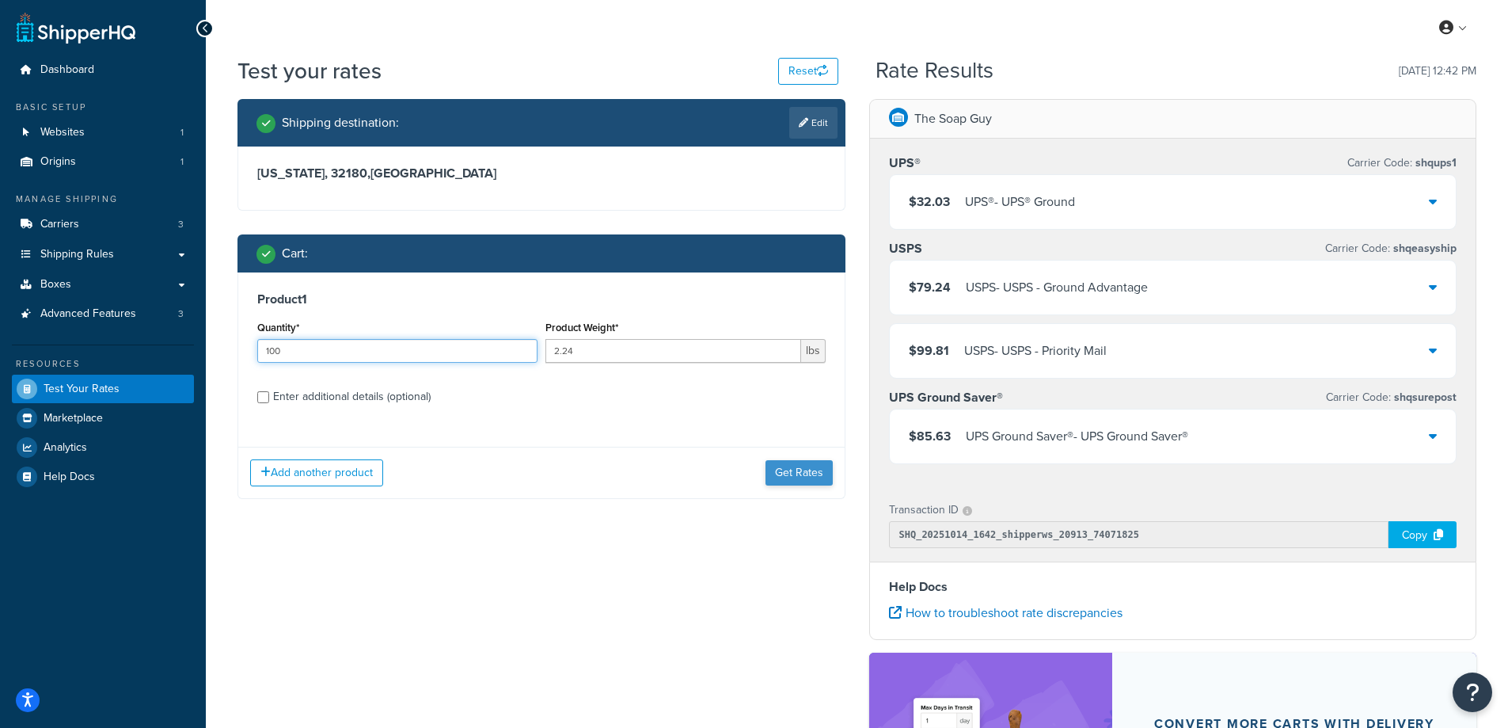
type input "100"
click at [792, 481] on button "Get Rates" at bounding box center [799, 472] width 67 height 25
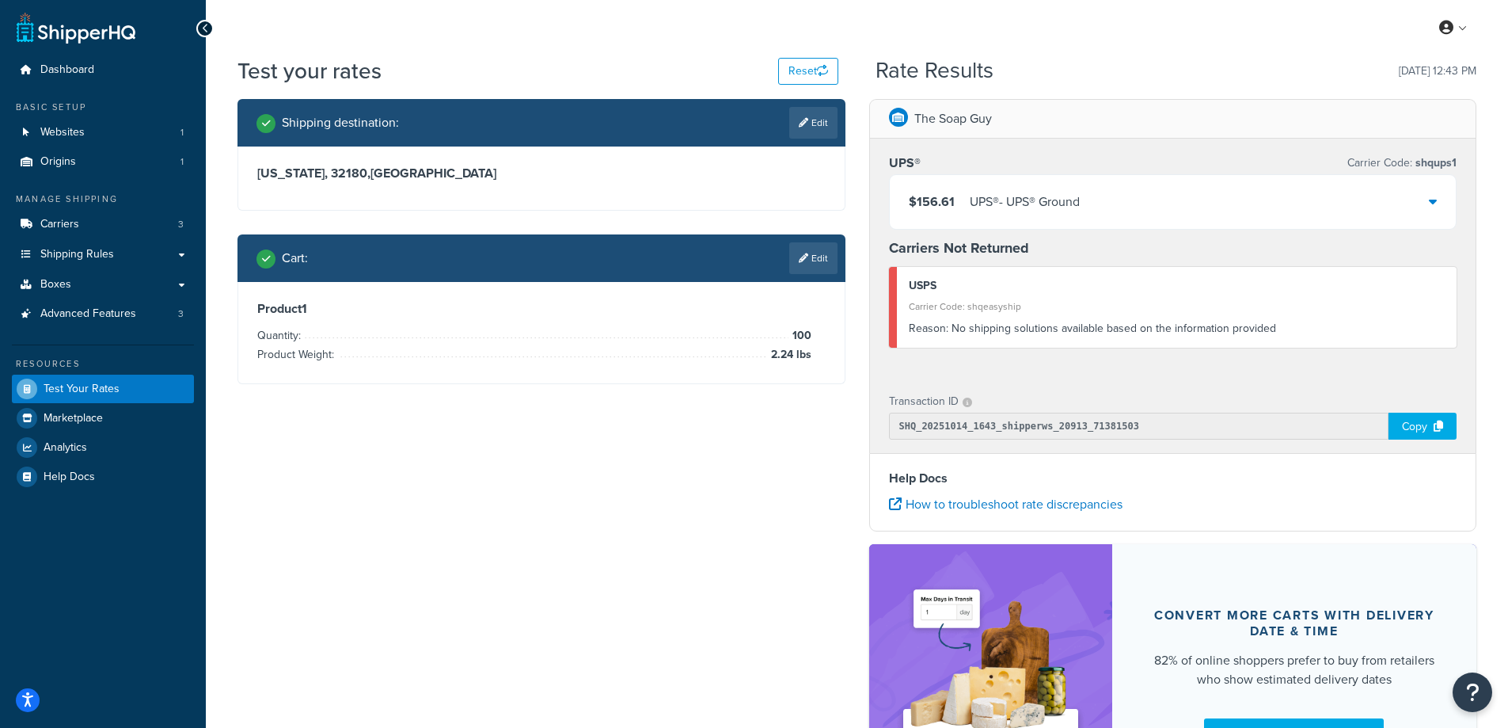
click at [978, 212] on div "UPS® - UPS® Ground" at bounding box center [1025, 202] width 110 height 22
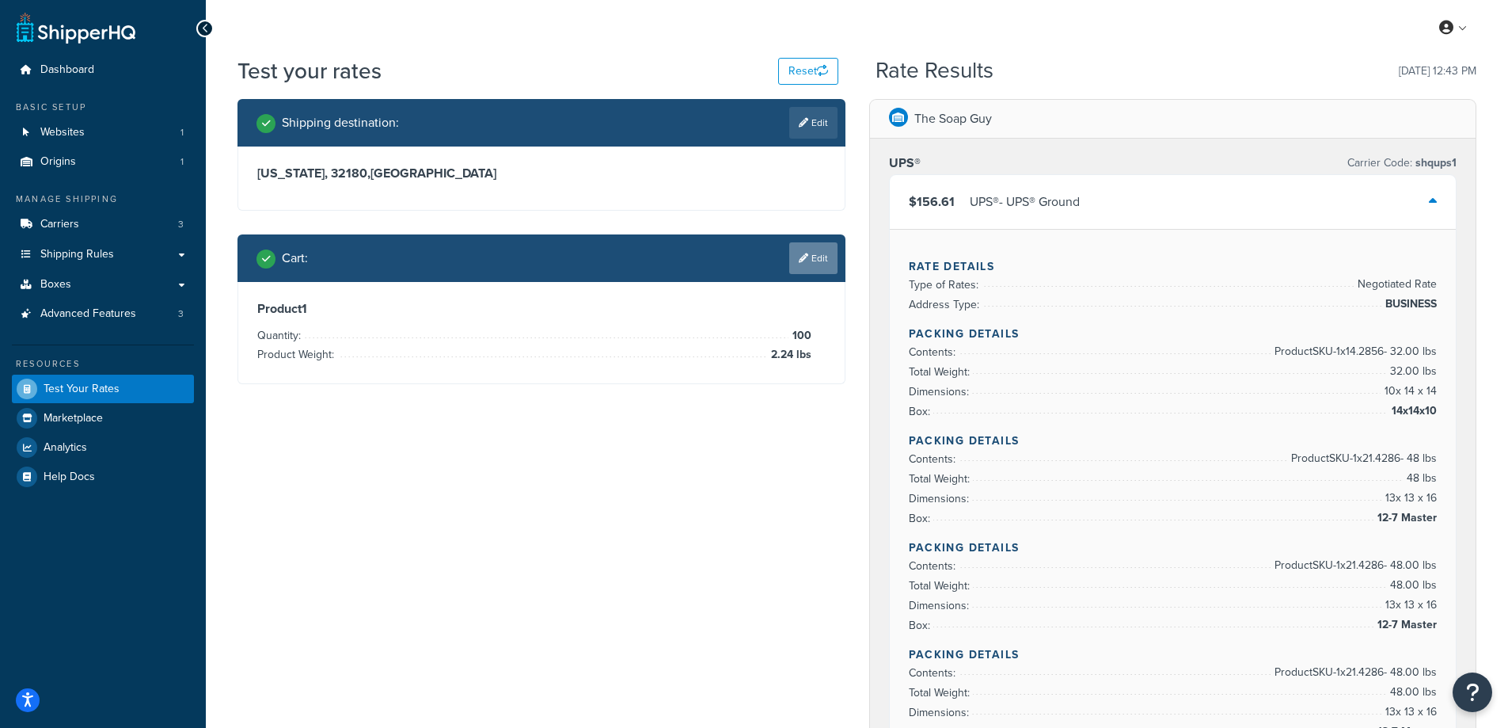
click at [819, 268] on link "Edit" at bounding box center [813, 258] width 48 height 32
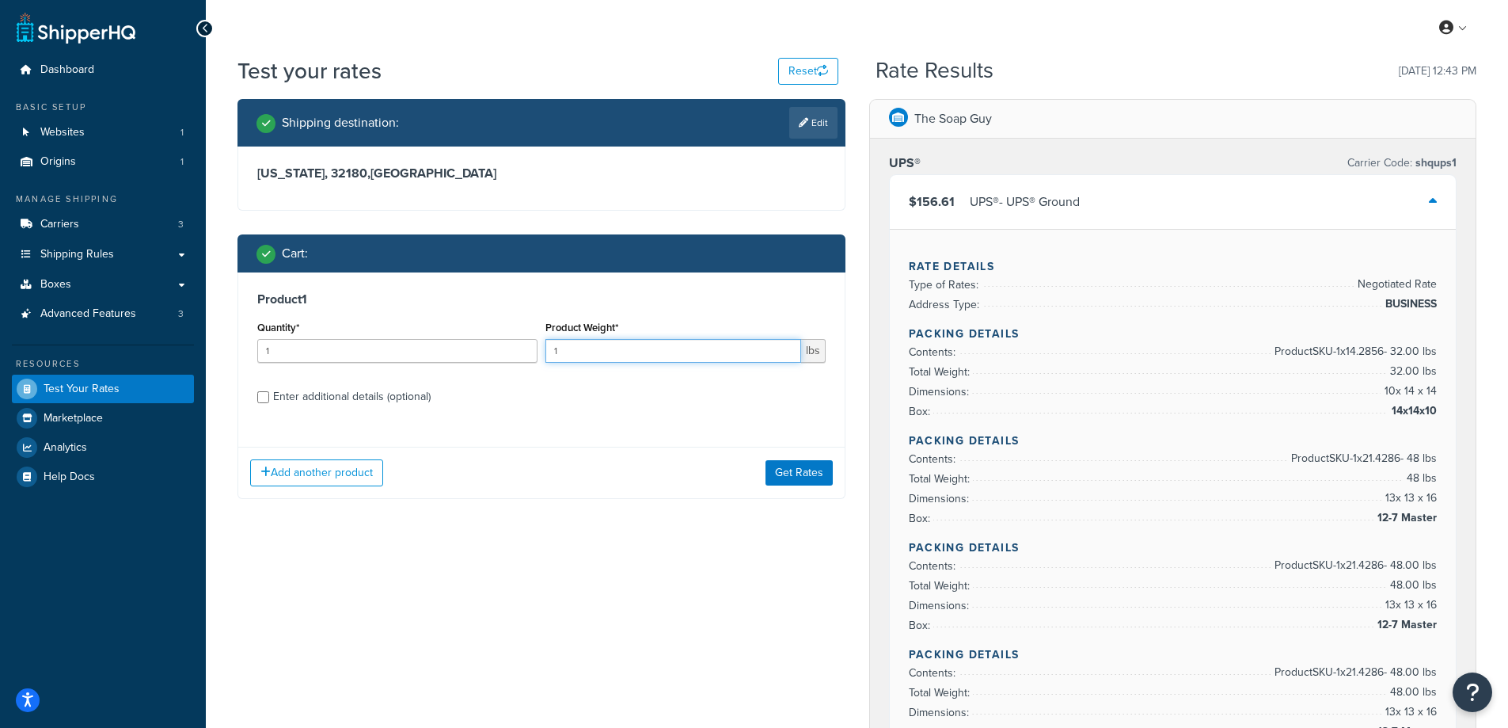
drag, startPoint x: 568, startPoint y: 349, endPoint x: 539, endPoint y: 351, distance: 28.5
click at [539, 351] on div "Quantity* 1 Product Weight* 1 lbs" at bounding box center [541, 346] width 576 height 58
paste input "4.96"
type input "4.96"
click at [424, 349] on input "1" at bounding box center [397, 351] width 280 height 24
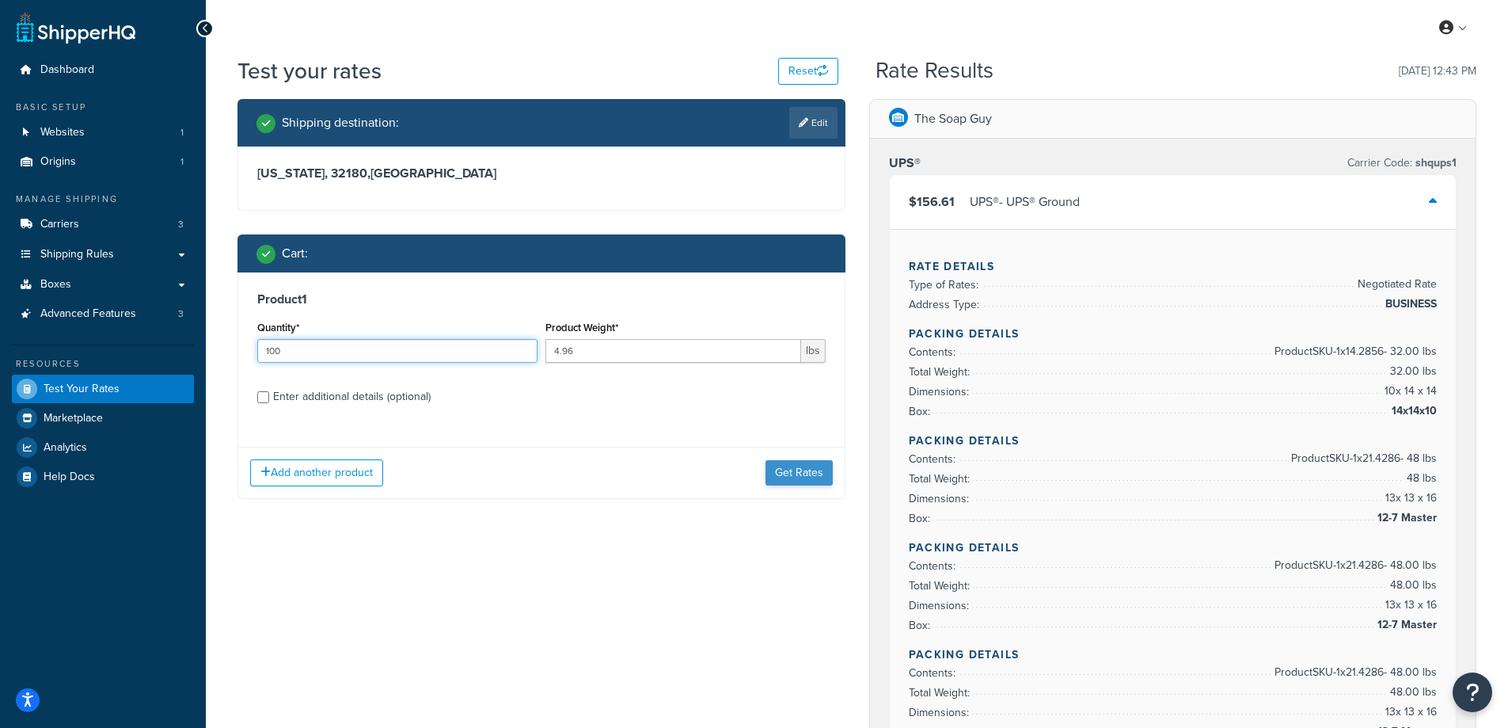
type input "100"
click at [784, 469] on button "Get Rates" at bounding box center [799, 472] width 67 height 25
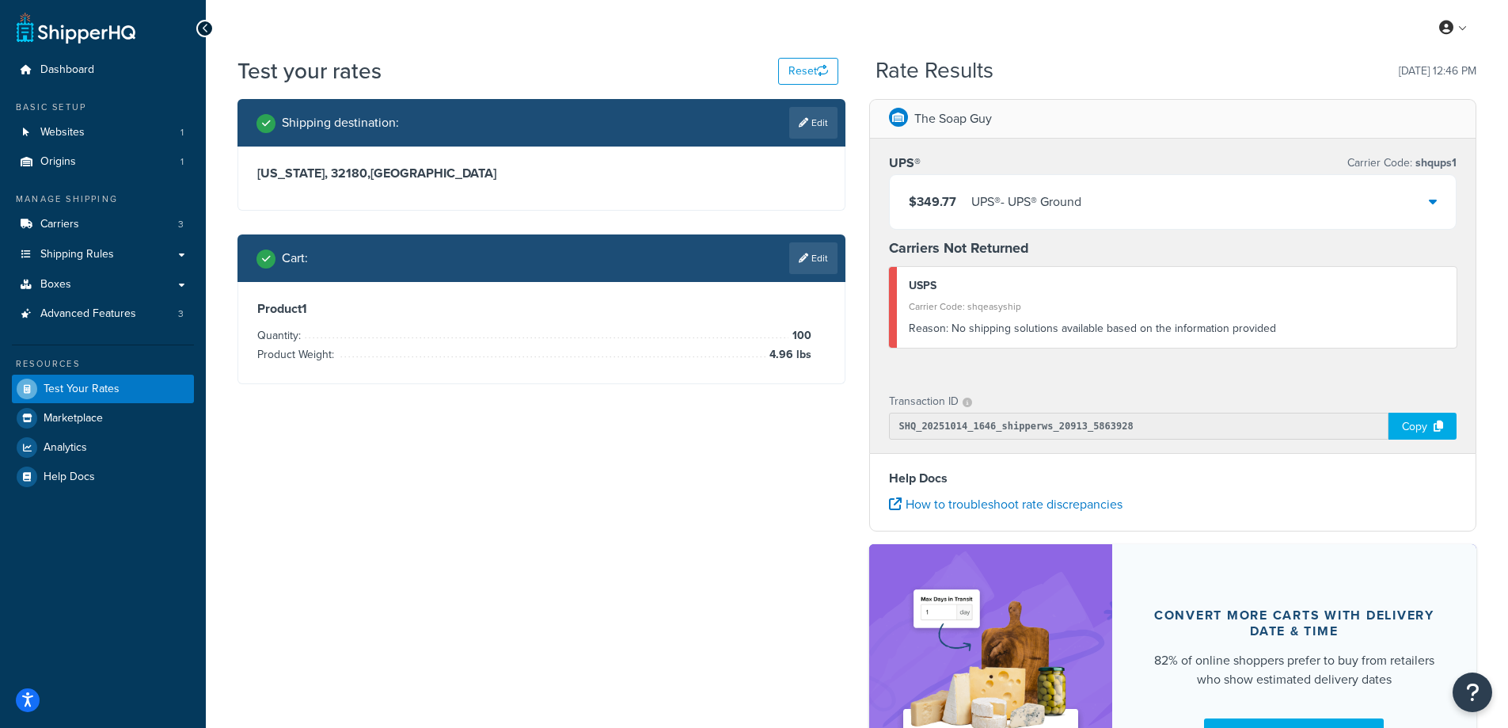
click at [1141, 207] on div "$349.77 UPS® - UPS® Ground" at bounding box center [1173, 202] width 567 height 54
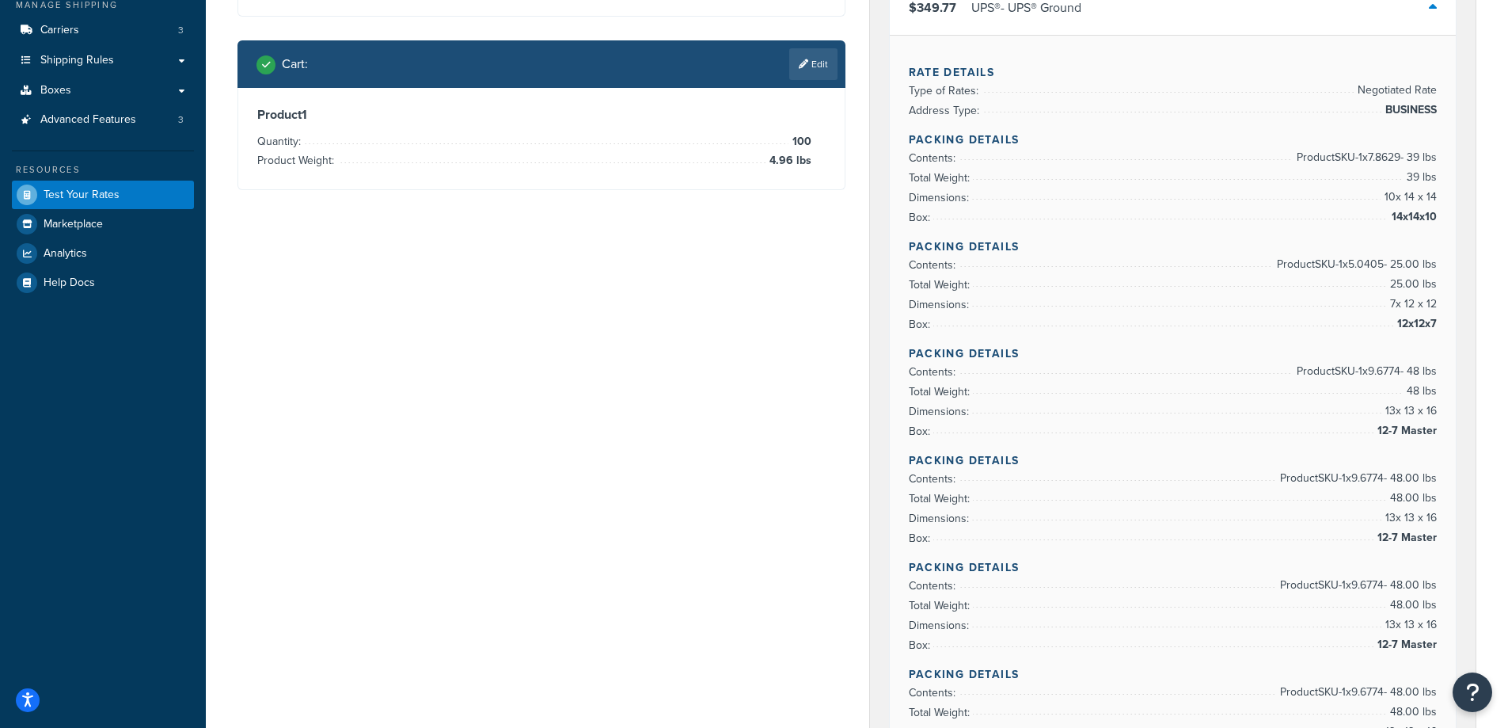
scroll to position [158, 0]
